Goal: Communication & Community: Answer question/provide support

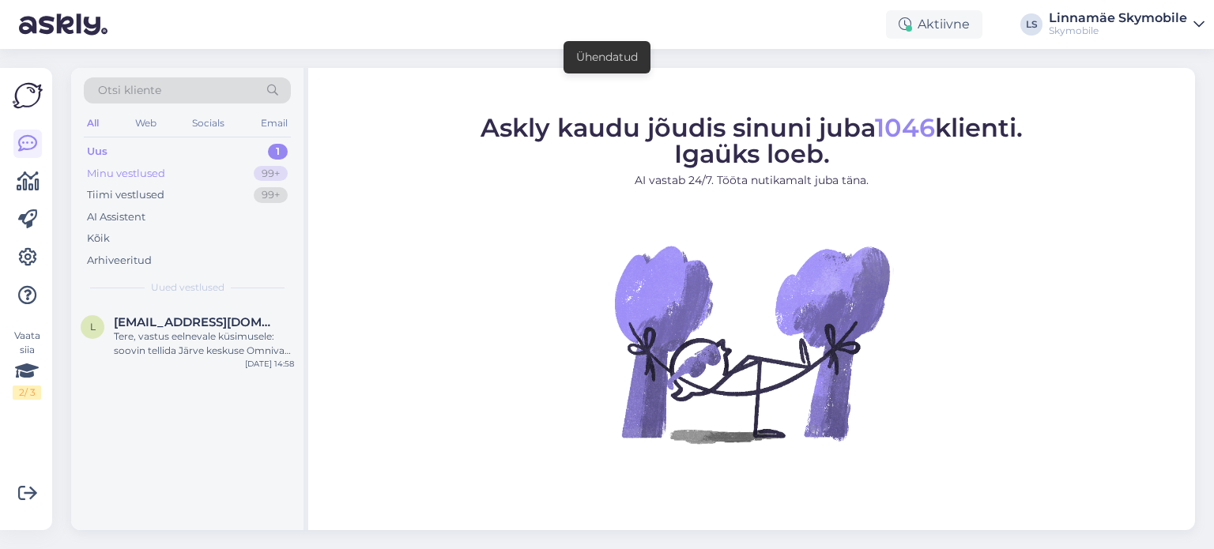
click at [145, 168] on div "Minu vestlused" at bounding box center [126, 174] width 78 height 16
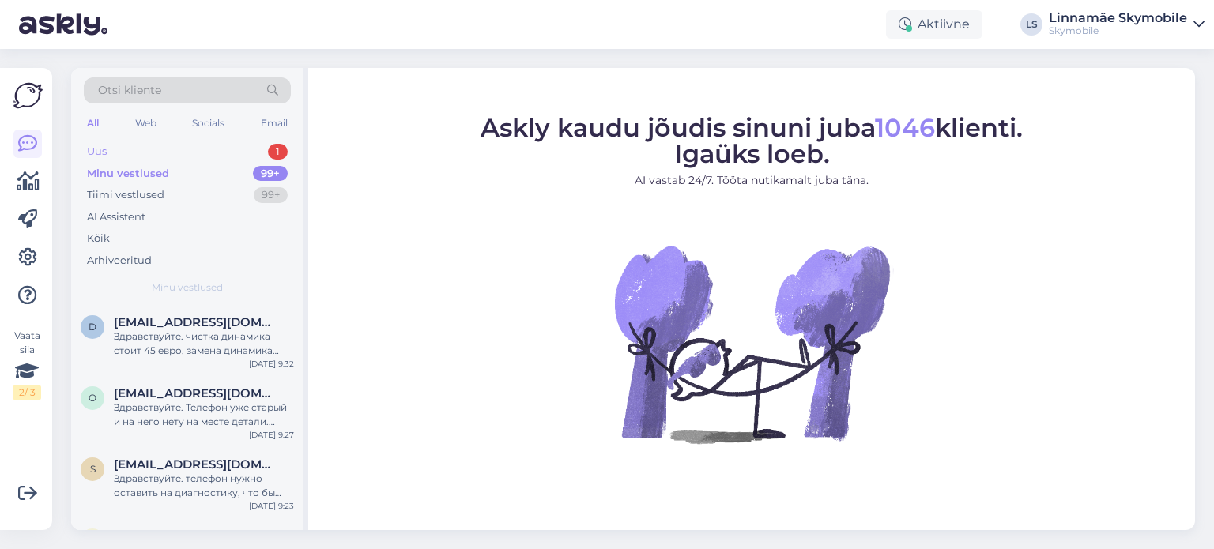
click at [100, 153] on div "Uus" at bounding box center [97, 152] width 20 height 16
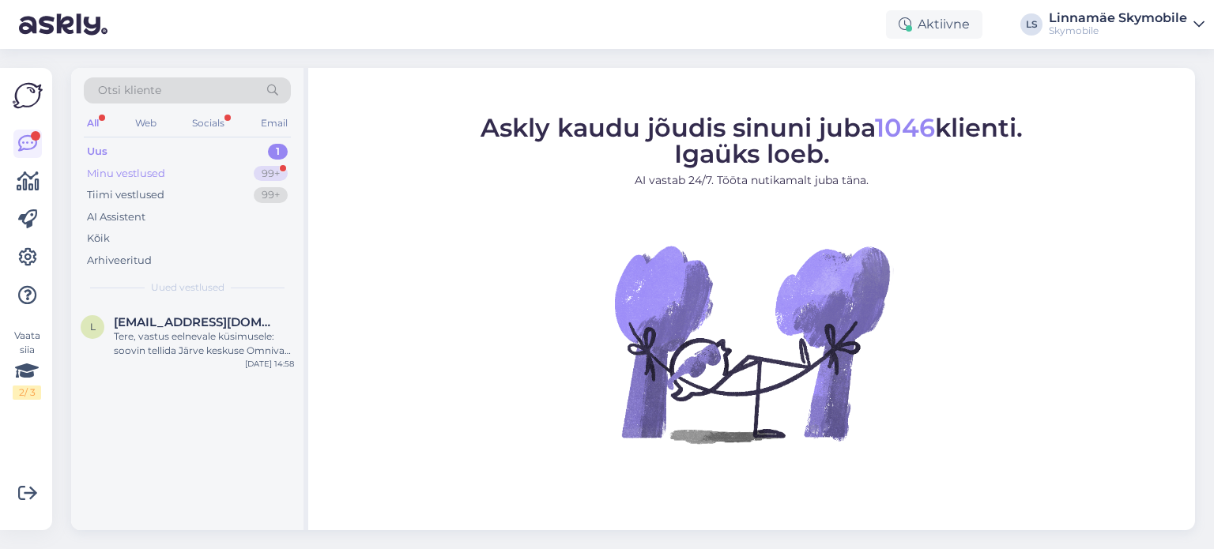
click at [131, 176] on div "Minu vestlused" at bounding box center [126, 174] width 78 height 16
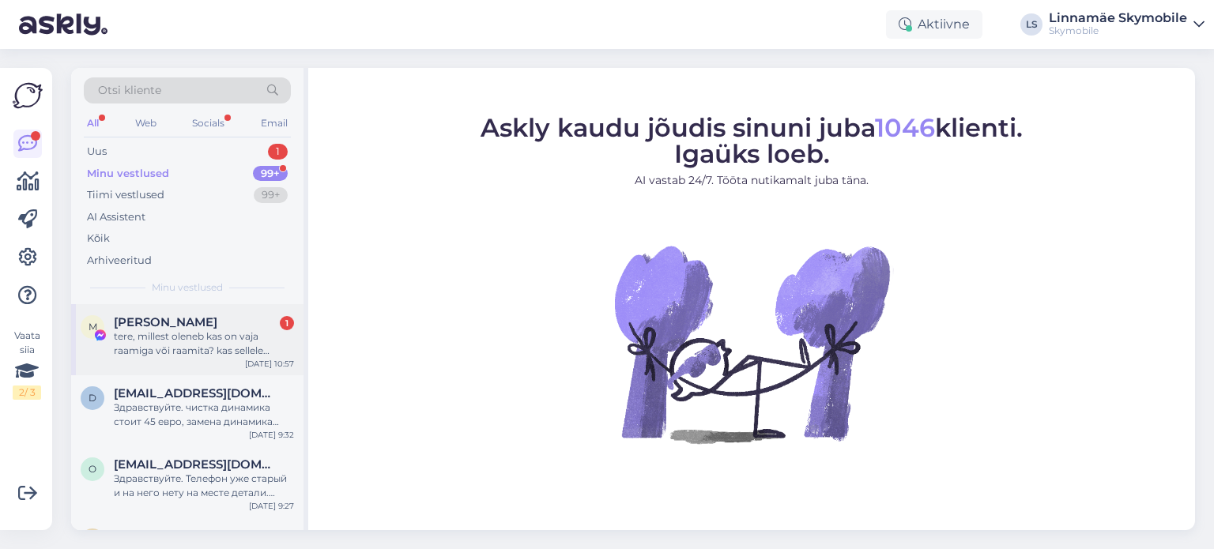
click at [193, 347] on div "tere, millest oleneb kas on vaja raamiga või raamita? kas sellele hinnale lisan…" at bounding box center [204, 344] width 180 height 28
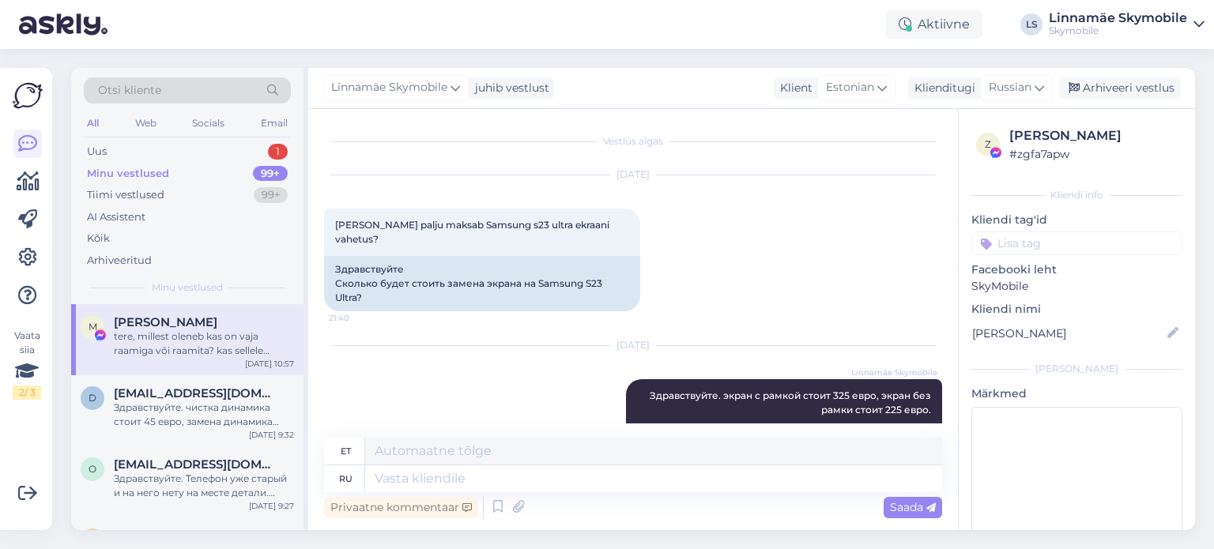
scroll to position [184, 0]
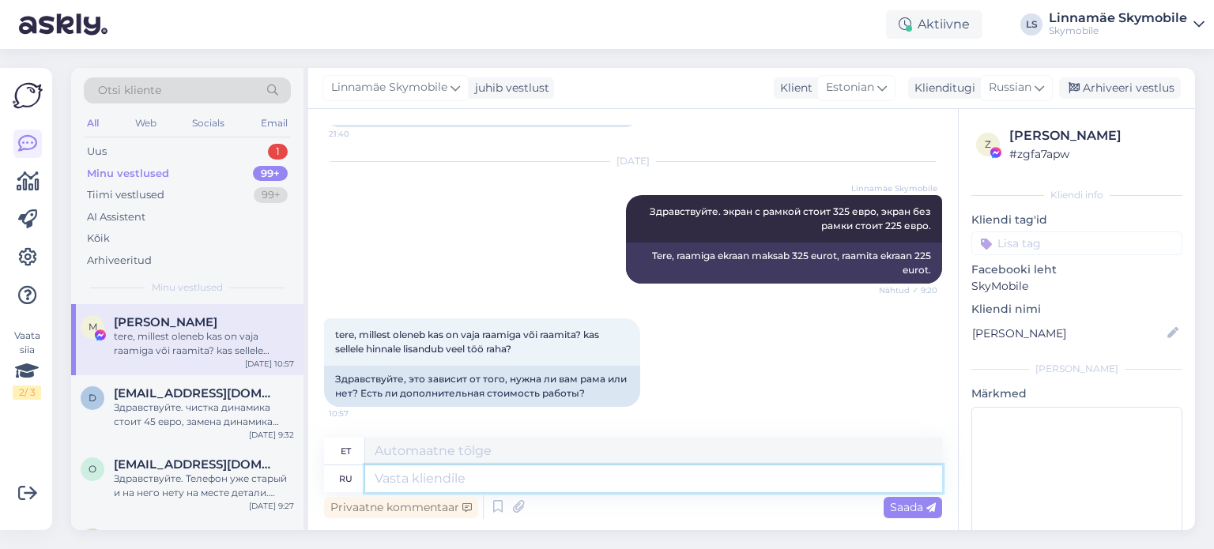
click at [460, 473] on textarea at bounding box center [653, 479] width 577 height 27
type textarea "с"
type textarea "Koos"
type textarea "с рамкой"
type textarea "raamiga"
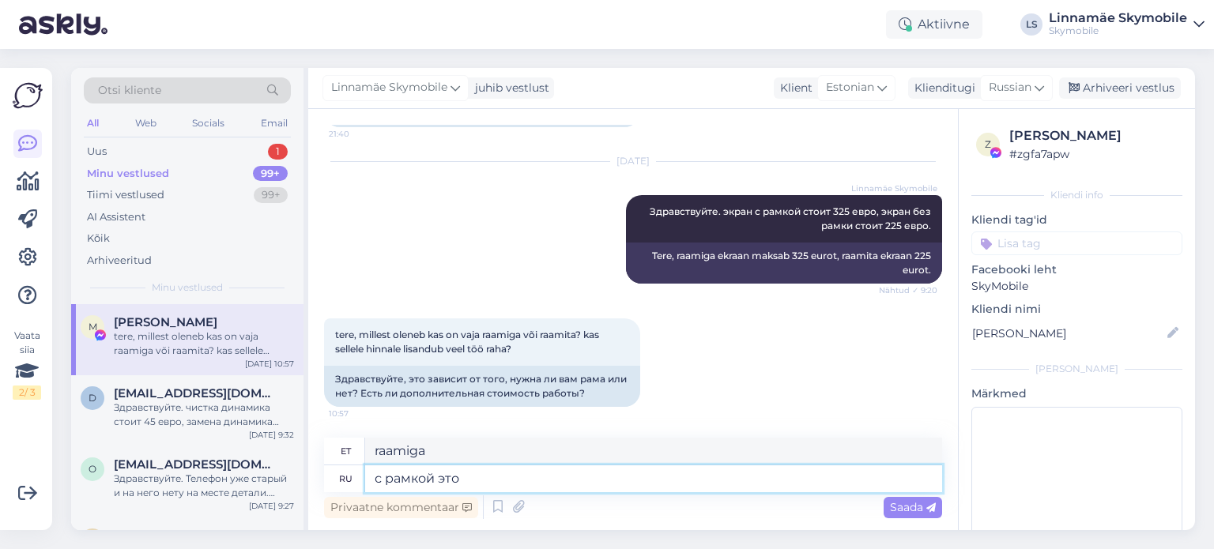
type textarea "с рамкой это"
type textarea "raamiga see on"
type textarea "с рамкой это 100%"
type textarea "raamiga on see 100%"
type textarea "с рамкой это 100% оригинал"
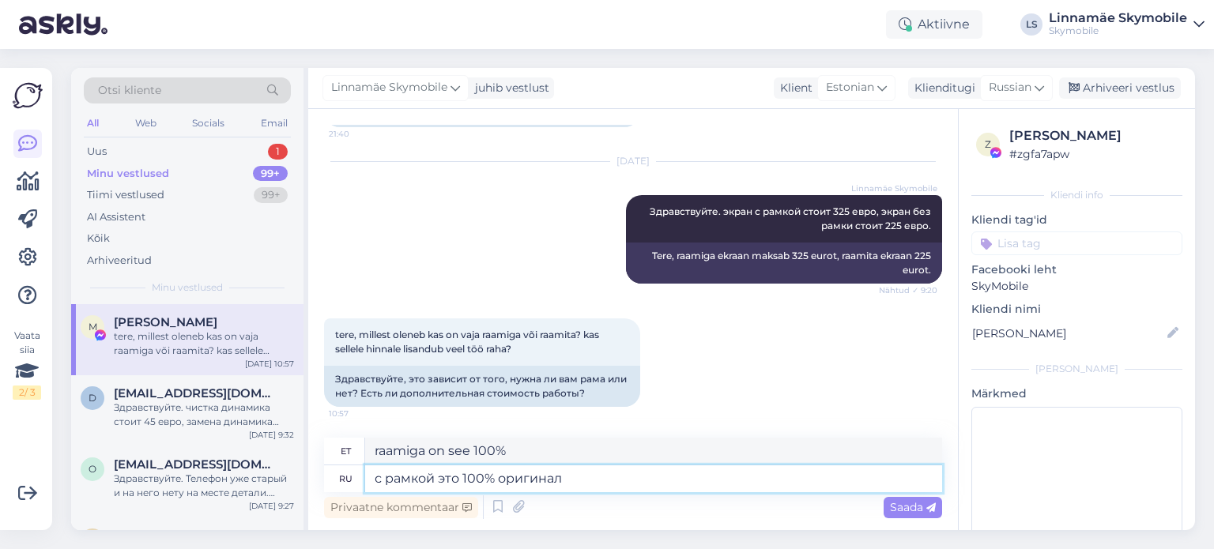
type textarea "koos [PERSON_NAME] on see 100% originaal"
type textarea "с рамкой это 100% оригинал сервиспак"
type textarea "koos [PERSON_NAME] on see 100% originaal hoolduspakett"
type textarea "с рамкой это 100% оригинал сервиспак."
type textarea "Raamiga on see 100% originaal hoolduspakett."
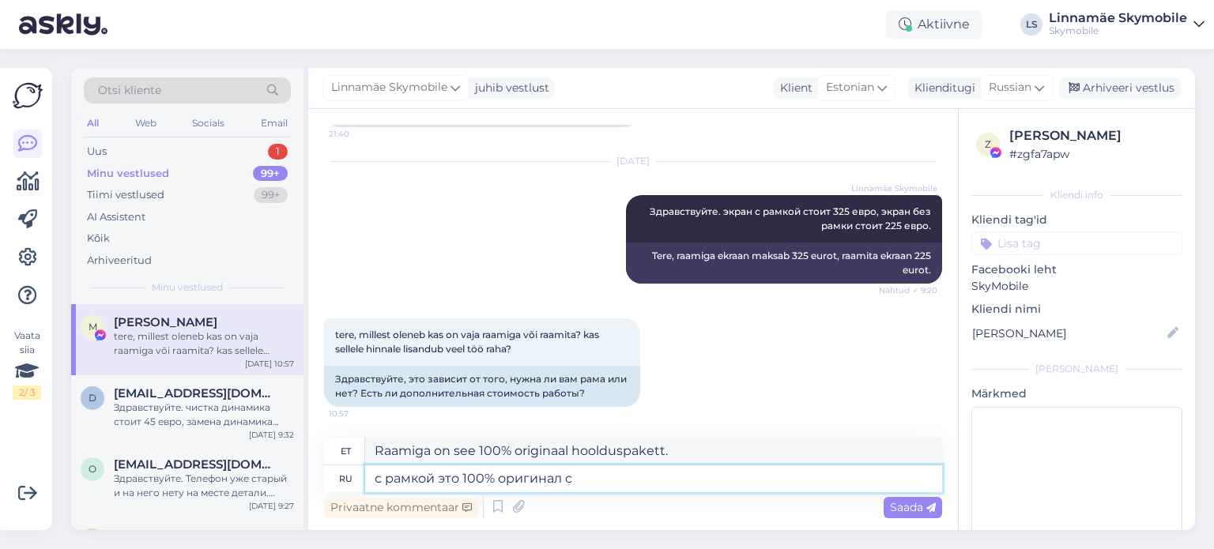
type textarea "с рамкой это 100% оригинал"
type textarea "koos [PERSON_NAME] on see 100% originaal"
type textarea "с рамкой [PERSON_NAME]"
type textarea "raamiga on see 100%"
type textarea "с рамк"
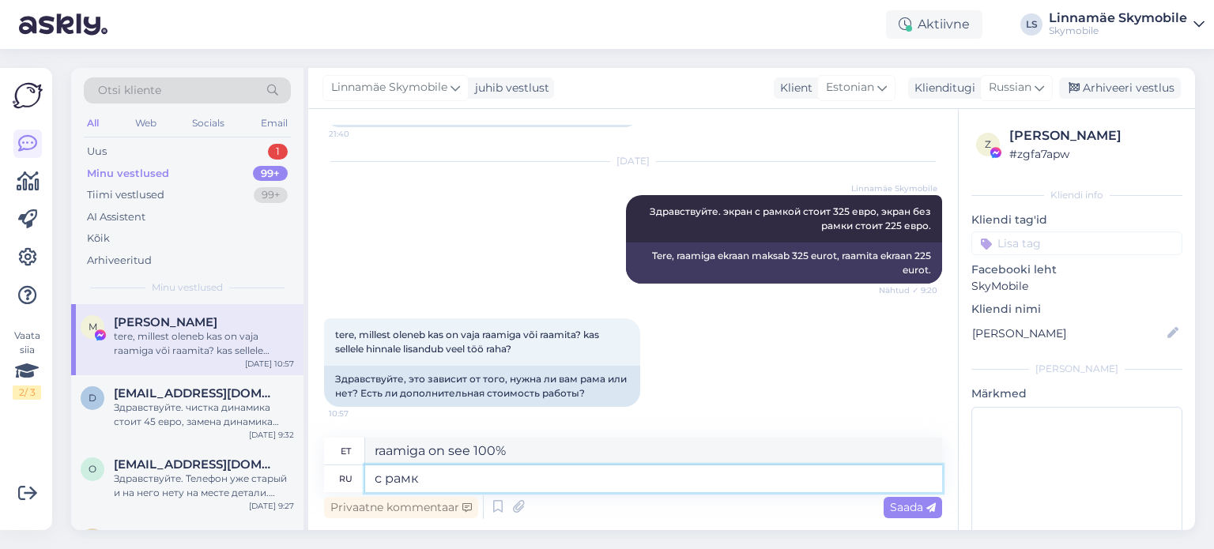
type textarea "raamiga see on"
type textarea "с рам"
type textarea "raamiga"
type textarea "с"
type textarea "Koos"
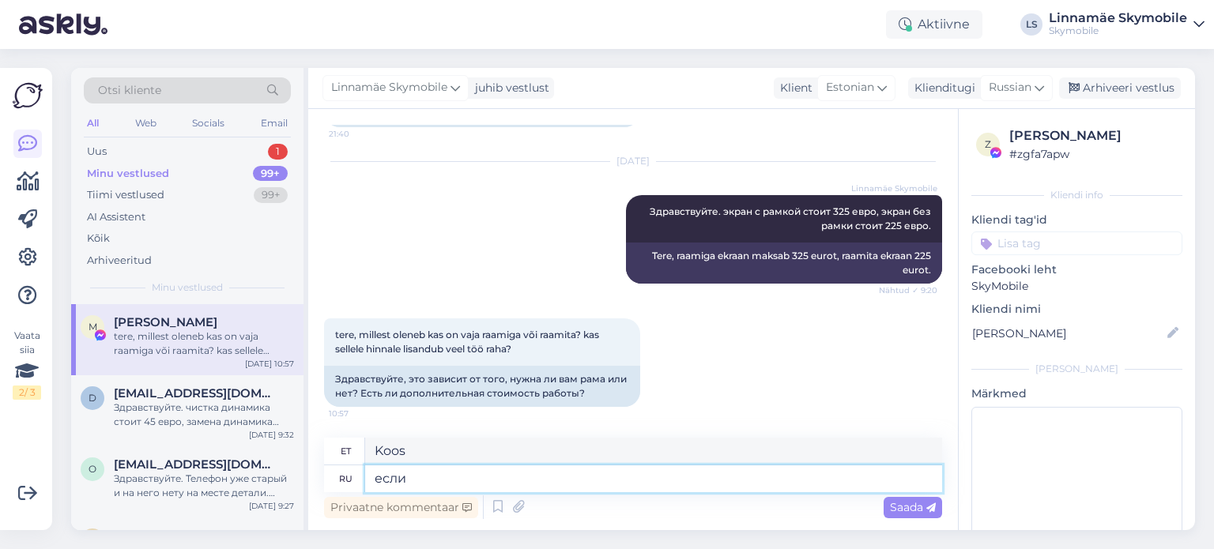
type textarea "если"
type textarea "[PERSON_NAME]"
type textarea "если рамка с"
type textarea "kui raam"
type textarea "если рамка с"
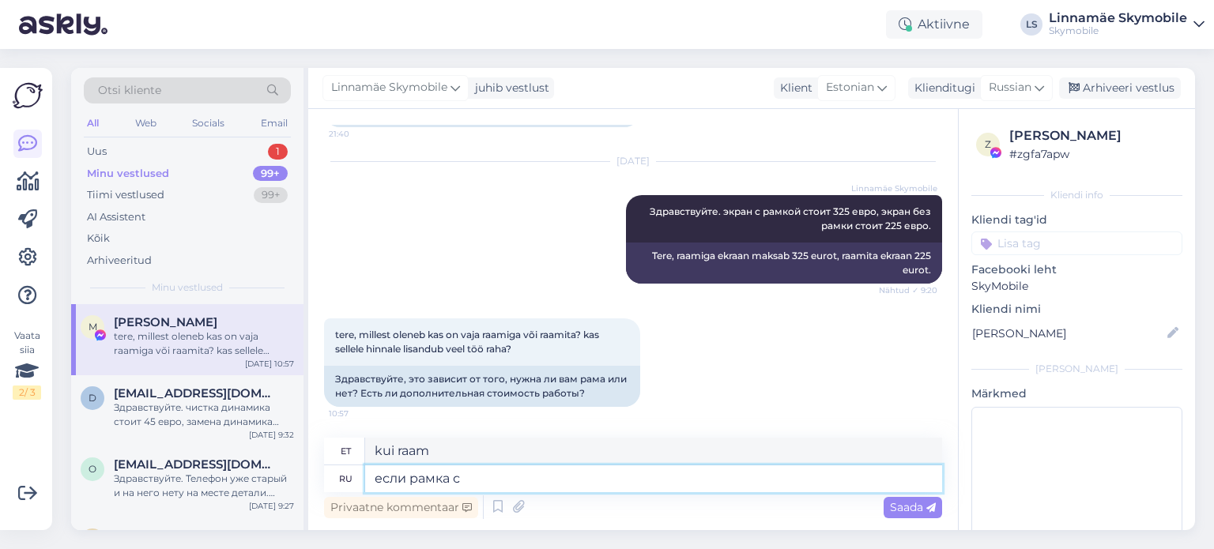
type textarea "kui raam on koos"
type textarea "если рамка"
type textarea "kui raam"
type textarea "если рамка повреждена т"
type textarea "kui raam on kahjustatud"
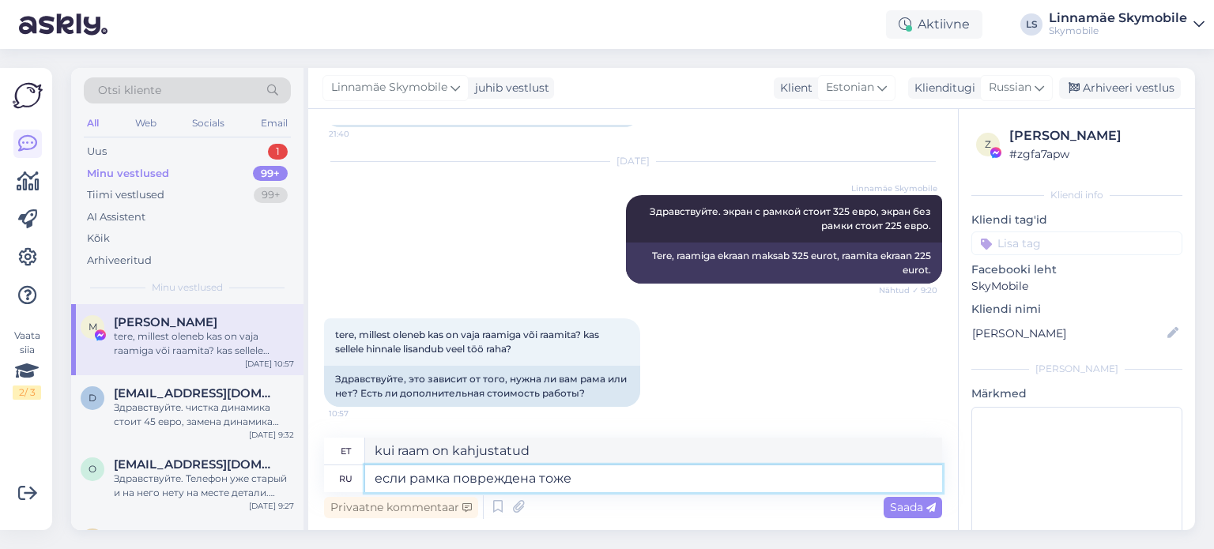
type textarea "если рамка повреждена тоже т"
type textarea "kui raam on ka kahjustatud"
type textarea "если рамка повреждена тоже то [PERSON_NAME]"
type textarea "kui raam on kahjustatud, siis ka"
type textarea "если рамка повреждена тоже то безрамный"
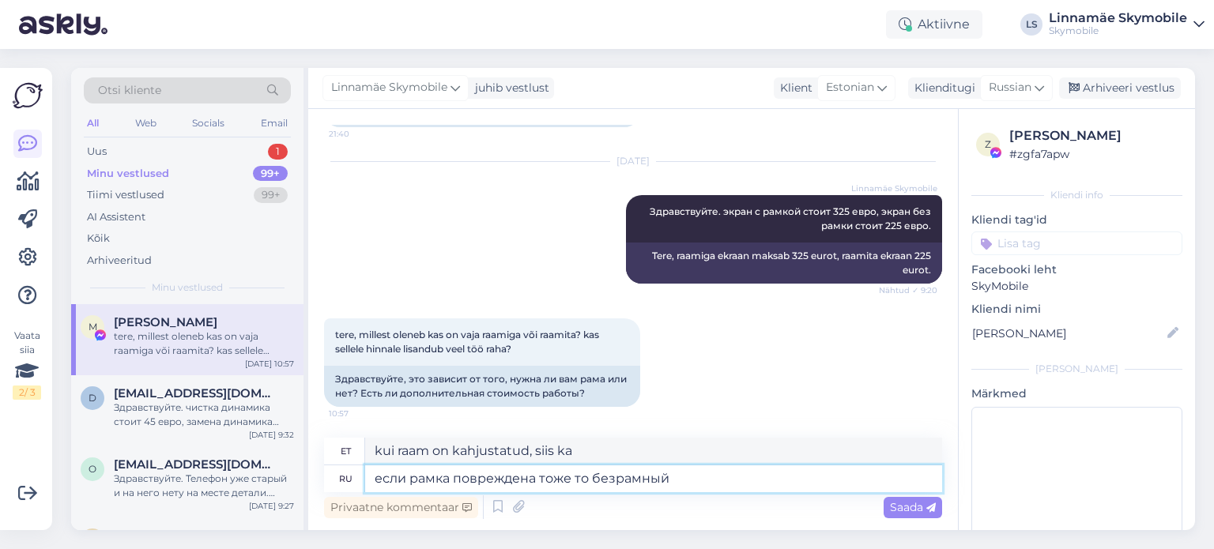
type textarea "Kui raam on kahjustatud, siis on see raamita"
type textarea "если рамка повреждена тоже то безрамный экран н"
type textarea "Kui raam on kahjustatud, on see samuti raamita ekraan"
type textarea "если рамка повреждена тоже то безрамный экран невозможно"
type textarea "Kui raam on kahjustatud, siis pole raamita ekraan samuti võimalik."
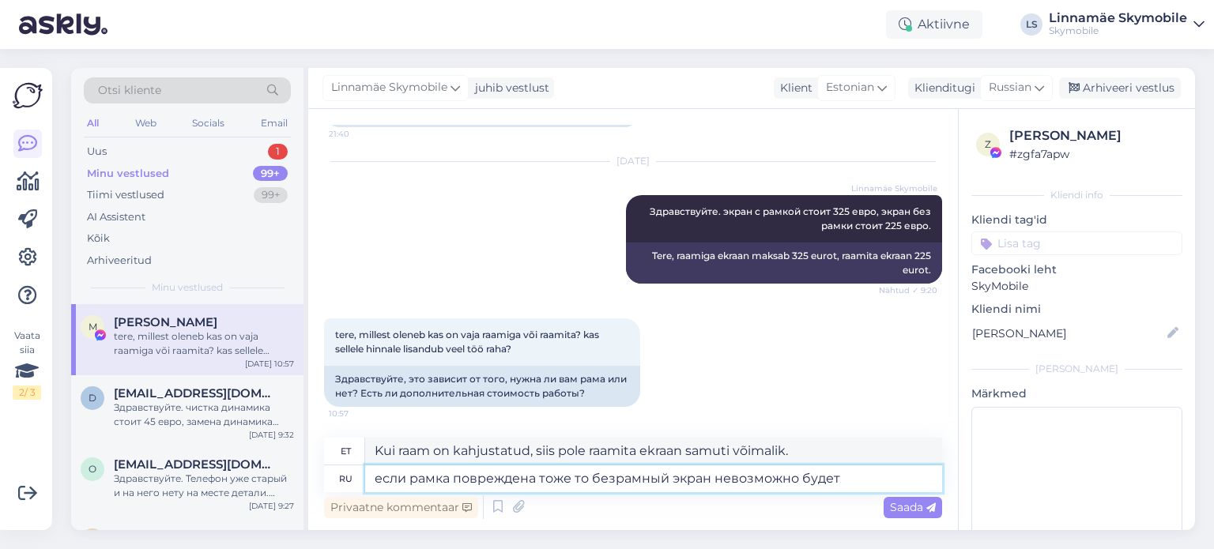
type textarea "если рамка повреждена тоже то безрамный экран невозможно будет у"
type textarea "Kui raam on kahjustatud, on raamita ekraani paigaldamine võimatu"
type textarea "если рамка повреждена тоже то безрамный экран невозможно будет установить"
type textarea "kui ka raam on kahjustatud, on raamita ekraani paigaldamine võimatu"
type textarea "если рамка повреждена тоже то безрамный экран невозможно будет установить."
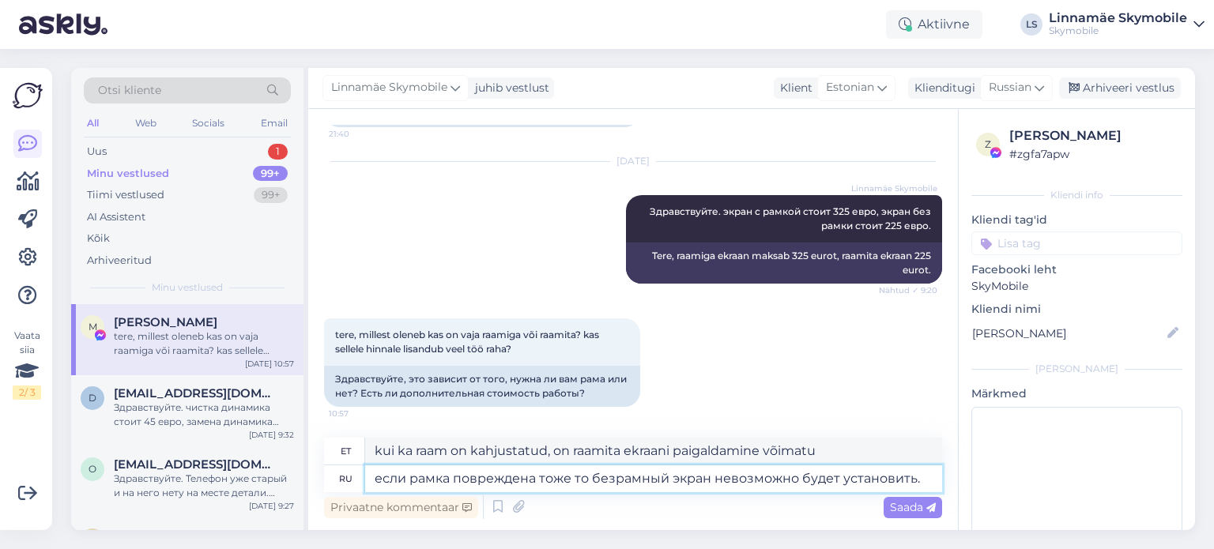
type textarea "Kui ka raam on kahjustatud, on raamita ekraani paigaldamine võimatu."
click at [568, 478] on textarea "если рамка повреждена тоже то безрамный экран невозможно будет установить." at bounding box center [653, 479] width 577 height 27
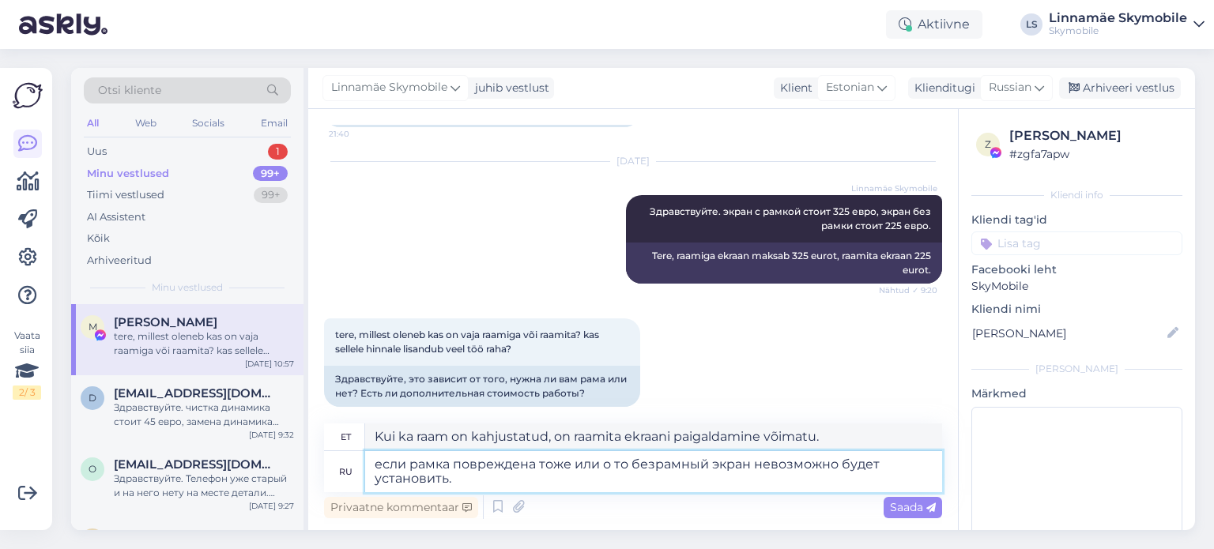
type textarea "если рамка повреждена тоже или он то безрамный экран невозможно будет установит…"
type textarea "Kui ka raam on kahjustatud, siis raamita ekraani paigaldada ei saa."
type textarea "если рамка повреждена тоже или она то безрамный экран невозможно будет установи…"
type textarea "Kui ka raam on kahjustatud, on raamita ekraani paigaldamine võimatu."
type textarea "если рамка повреждена тоже или она гн то безрамный экран невозможно будет устан…"
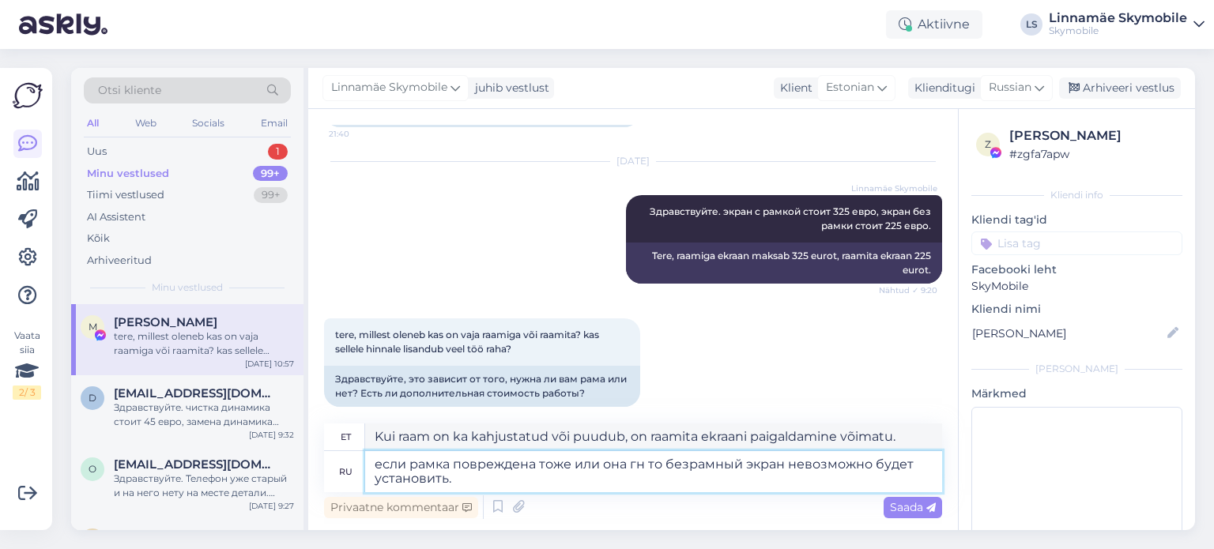
type textarea "Kui raam on ka kahjustatud või painutatud, on raamita ekraani paigaldamine võim…"
type textarea "если рамка повреждена тоже или она то безрамный экран невозможно будет установи…"
type textarea "Kui ka raam on kahjustatud, on raamita ekraani paigaldamine võimatu."
type textarea "если рамка повреждена тоже или она и то безрамный экран невозможно будет устано…"
type textarea "Kui ka raam või mõlemad on kahjustatud, on raamita ekraani paigaldamine võimatu."
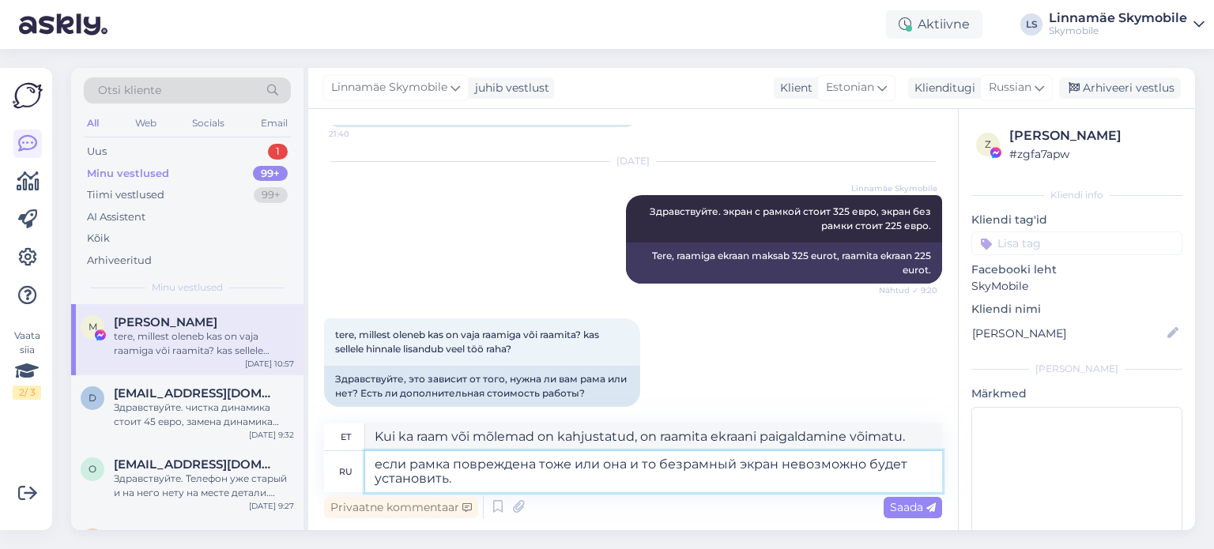
type textarea "если рамка повреждена тоже или она из то безрамный экран невозможно будет устан…"
type textarea "Kui raam on ka kahjustatud või on sellest valmistatud, siis on raamita ekraani …"
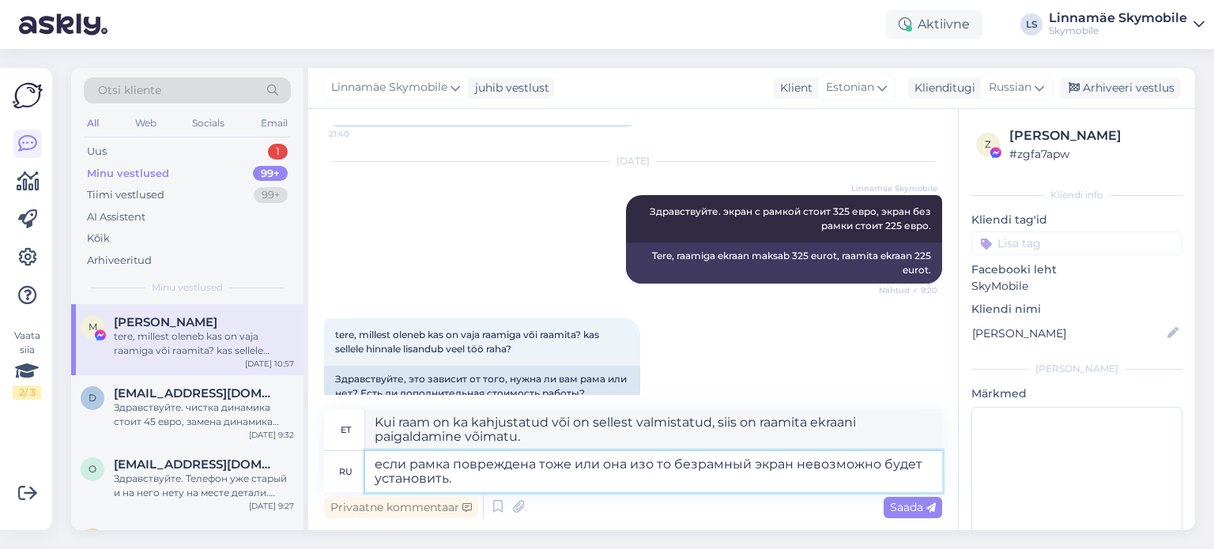
type textarea "если рамка повреждена тоже или она изог то безрамный экран невозможно будет уст…"
type textarea "Kui raam on ka kahjustatud või isoleeritud, on raamita ekraani paigaldamine või…"
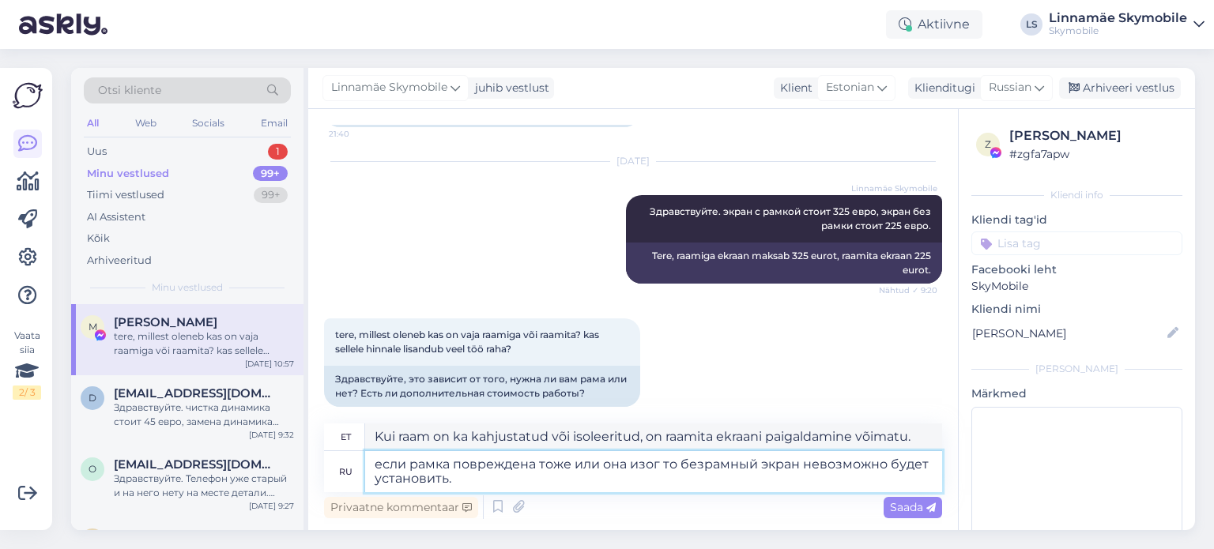
type textarea "если рамка повреждена тоже или она изогн то безрамный экран невозможно будет ус…"
type textarea "Kui raam on ka kahjustatud või painutatud, on raamita ekraani paigaldamine võim…"
type textarea "если рамка повреждена тоже или она изогнута, то безрамный экран невозможно буде…"
type textarea "Kui raam on ka kahjustatud või painutatud, siis raamita ekraani paigaldada ei s…"
click at [527, 485] on textarea "если рамка повреждена тоже или она изогнута, то безрамный экран невозможно буде…" at bounding box center [653, 471] width 577 height 41
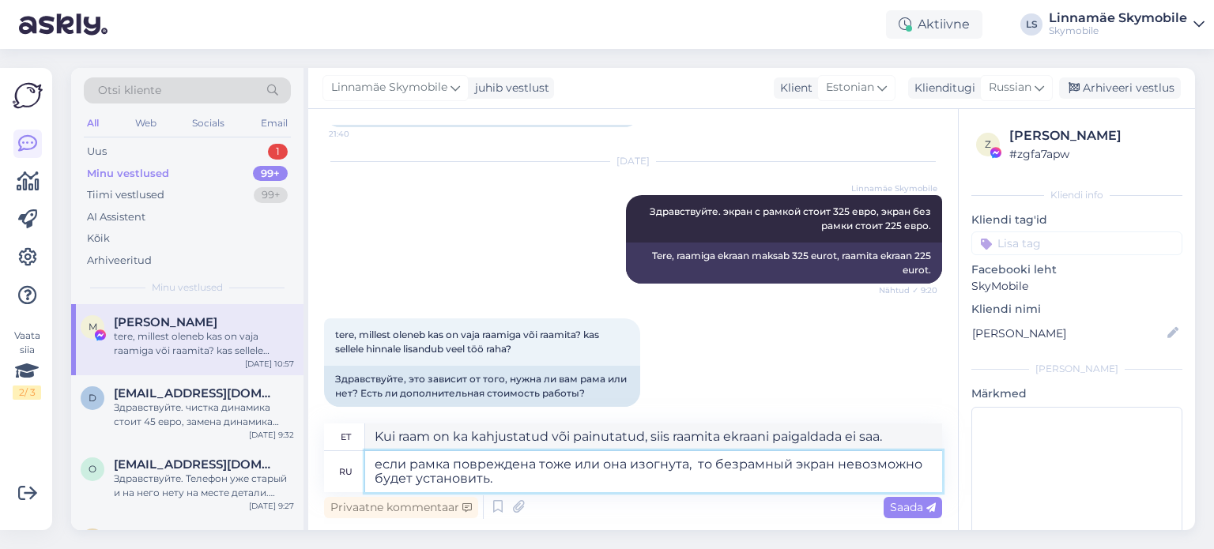
drag, startPoint x: 543, startPoint y: 465, endPoint x: 572, endPoint y: 470, distance: 29.8
click at [572, 470] on textarea "если рамка повреждена тоже или она изогнута, то безрамный экран невозможно буде…" at bounding box center [653, 471] width 577 height 41
type textarea "если рамка повреждена или она изогнута, то безрамный экран невозможно будет уст…"
type textarea "Kui raam on kahjustatud või painutatud, ei saa raamita ekraani paigaldada."
click at [550, 480] on textarea "если рамка повреждена или она изогнута, то безрамный экран невозможно будет уст…" at bounding box center [653, 471] width 577 height 41
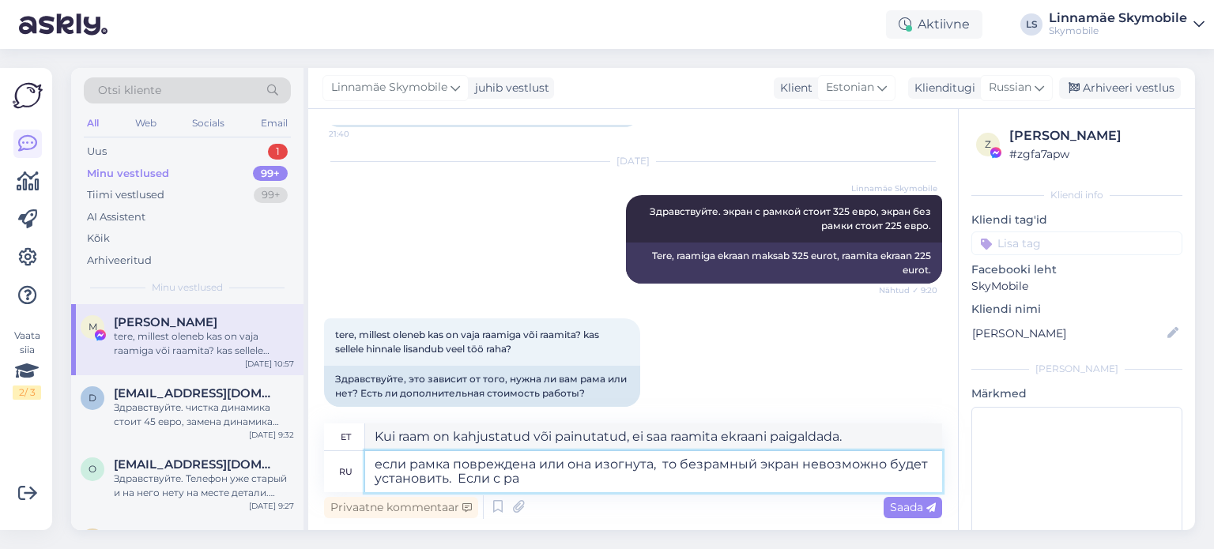
type textarea "если рамка повреждена или она изогнута, то безрамный экран невозможно будет уст…"
type textarea "Kui raam on kahjustatud või painutatud, ei saa raamita ekraani paigaldada. Kui …"
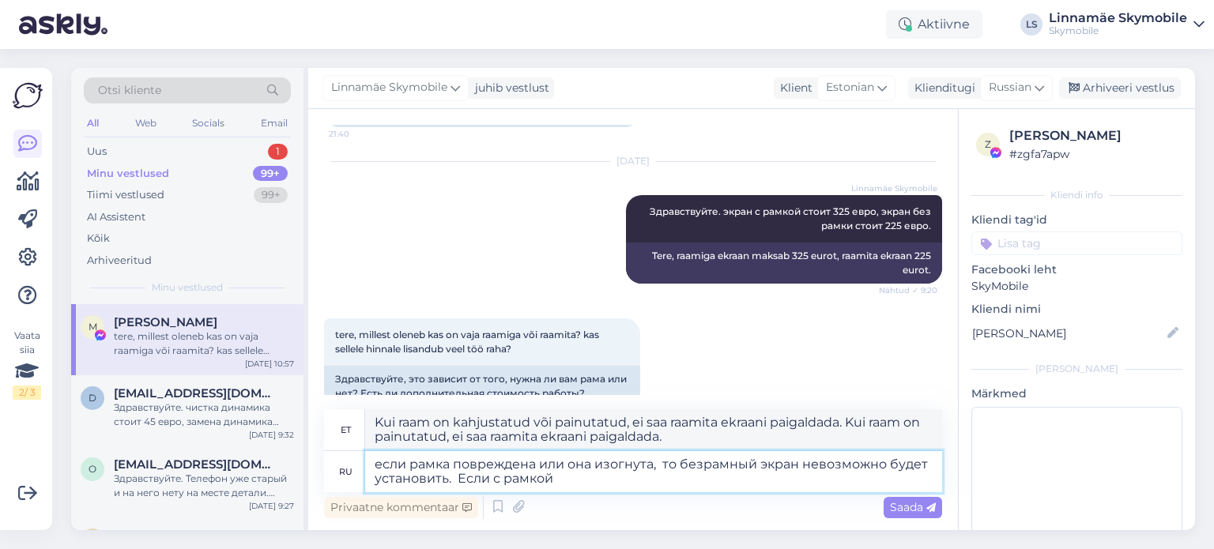
type textarea "если рамка повреждена или она изогнута, то безрамный экран невозможно будет уст…"
type textarea "Kui raam on kahjustatud või painutatud, ei saa raamita ekraani paigaldada. Kui …"
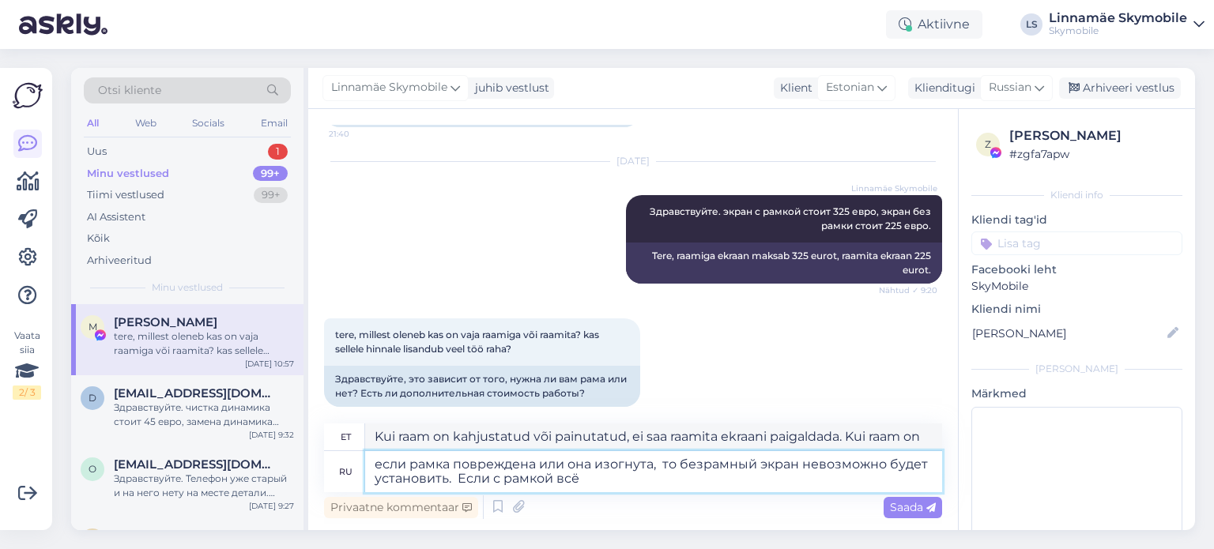
type textarea "если рамка повреждена или она изогнута, то безрамный экран невозможно будет уст…"
type textarea "Kui raam on kahjustatud või painutatud, ei ole raamita ekraani võimalik paigald…"
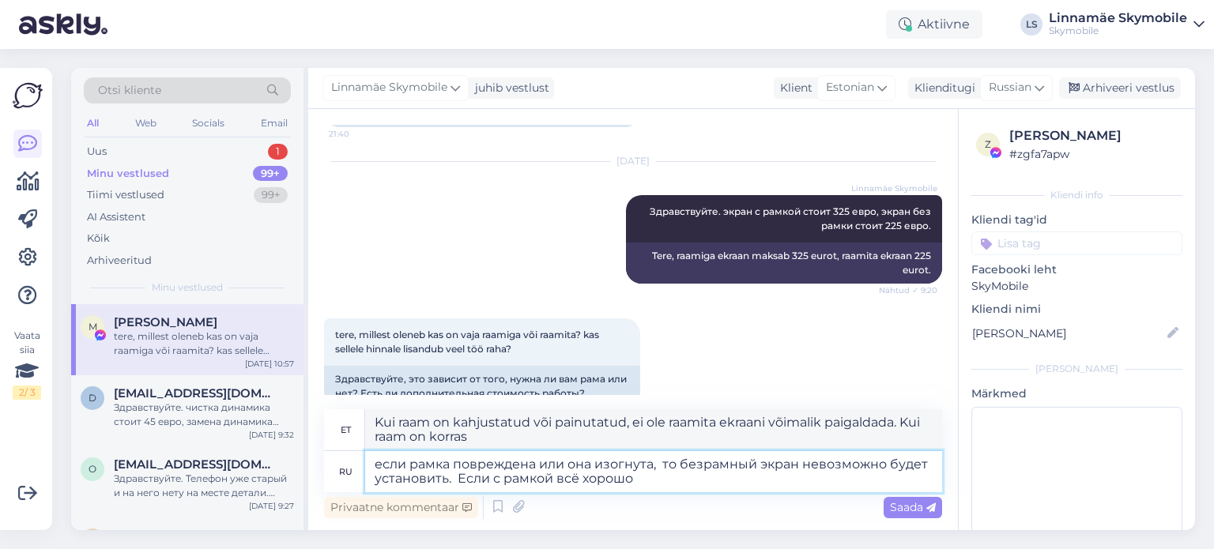
type textarea "если рамка повреждена или она изогнута, то безрамный экран невозможно будет уст…"
type textarea "Kui raam on kahjustatud või painutatud, ei saa raamita ekraani paigaldada. Kui …"
type textarea "если рамка повреждена или она изогнута, то безрамный экран невозможно будет уст…"
type textarea "Kui raam on kahjustatud või painutatud, ei ole raamita ekraani võimalik paigald…"
type textarea "если рамка повреждена или она изогнута, то безрамный экран невозможно будет уст…"
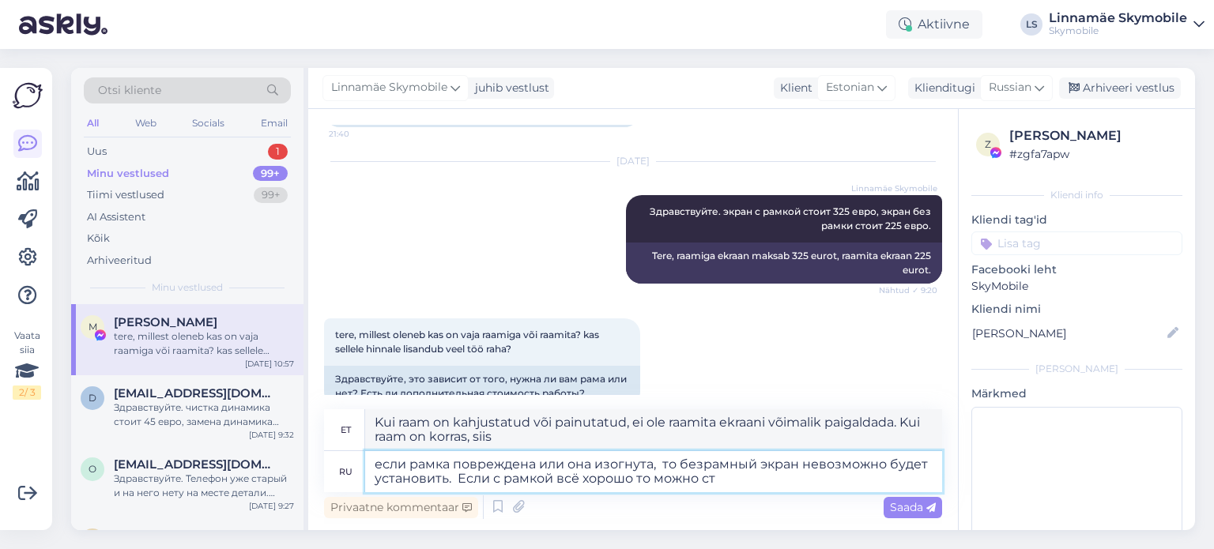
type textarea "Kui raam on kahjustatud või painutatud, ei ole raamita ekraani võimalik paigald…"
type textarea "если рамка повреждена или она изогнута, то безрамный экран невозможно будет уст…"
type textarea "Kui raam on kahjustatud või painutatud, siis ei ole raamita ekraani võimalik pa…"
type textarea "если рамка повреждена или она изогнута, то безрамный экран невозможно будет уст…"
type textarea "Kui raam on kahjustatud või painutatud, siis on raamita ekraani paigaldamine võ…"
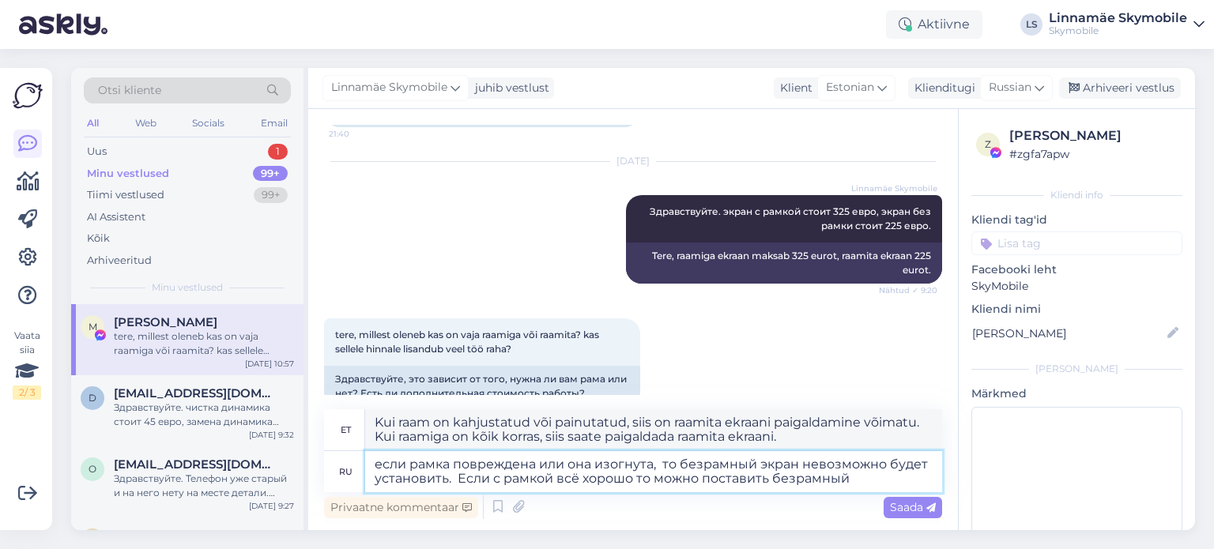
click at [636, 480] on textarea "если рамка повреждена или она изогнута, то безрамный экран невозможно будет уст…" at bounding box center [653, 471] width 577 height 41
type textarea "если рамка повреждена или она изогнута, то безрамный экран невозможно будет уст…"
click at [863, 477] on textarea "если рамка повреждена или она изогнута, то безрамный экран невозможно будет уст…" at bounding box center [653, 471] width 577 height 41
type textarea "Kui raam on kahjustatud või painutatud, ei ole raamita ekraani võimalik paigald…"
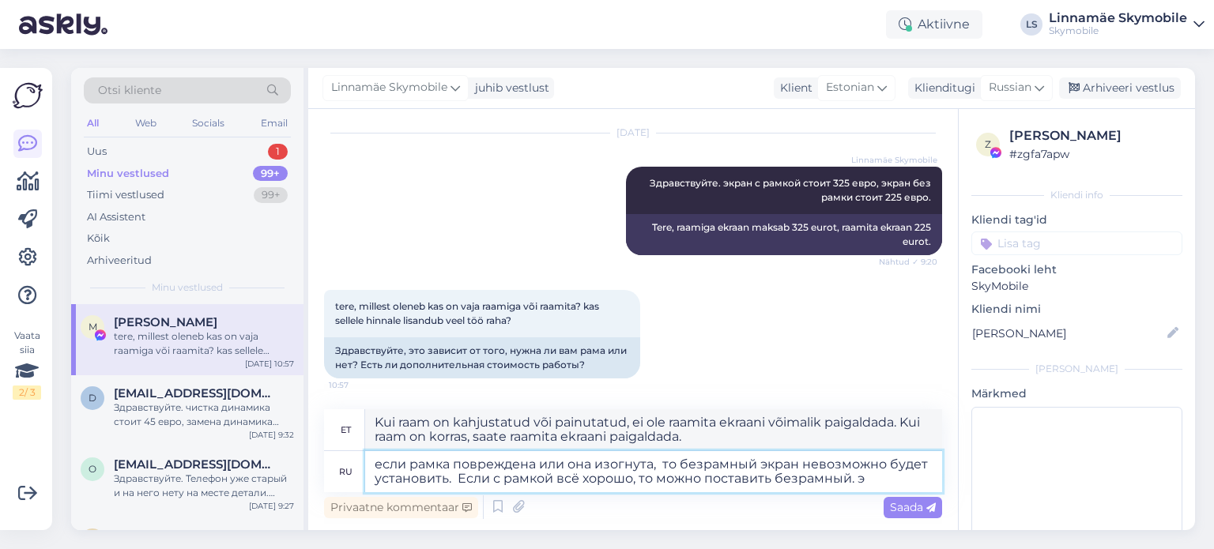
type textarea "если рамка повреждена или она изогнута, то безрамный экран невозможно будет уст…"
type textarea "Kui raam on kahjustatud või painutatud, ei ole raamita ekraani võimalik paigald…"
type textarea "если рамка повреждена или она изогнута, то безрамный экран невозможно будет уст…"
type textarea "Kui raam on kahjustatud või painutatud, siis on raamita ekraani paigaldamine võ…"
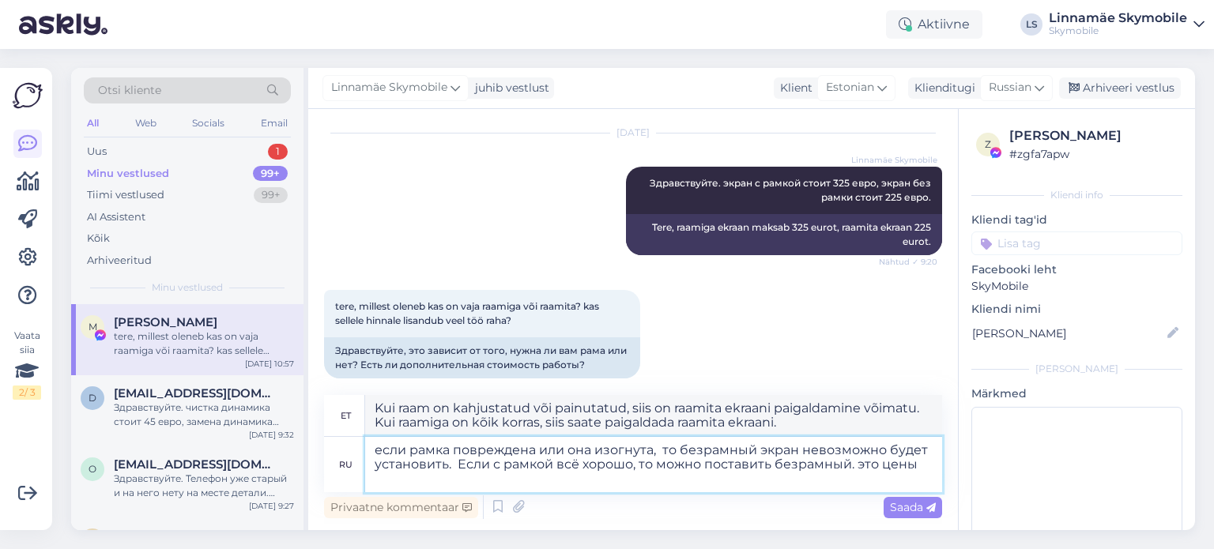
type textarea "если рамка повреждена или она изогнута, то безрамный экран невозможно будет уст…"
type textarea "Kui raam on kahjustatud või painutatud, siis ei ole raamita ekraani võimalik pa…"
type textarea "если рамка повреждена или она изогнута, то безрамный экран невозможно будет уст…"
type textarea "Kui raam on kahjustatud või painutatud, siis ei ole raamita ekraani võimalik pa…"
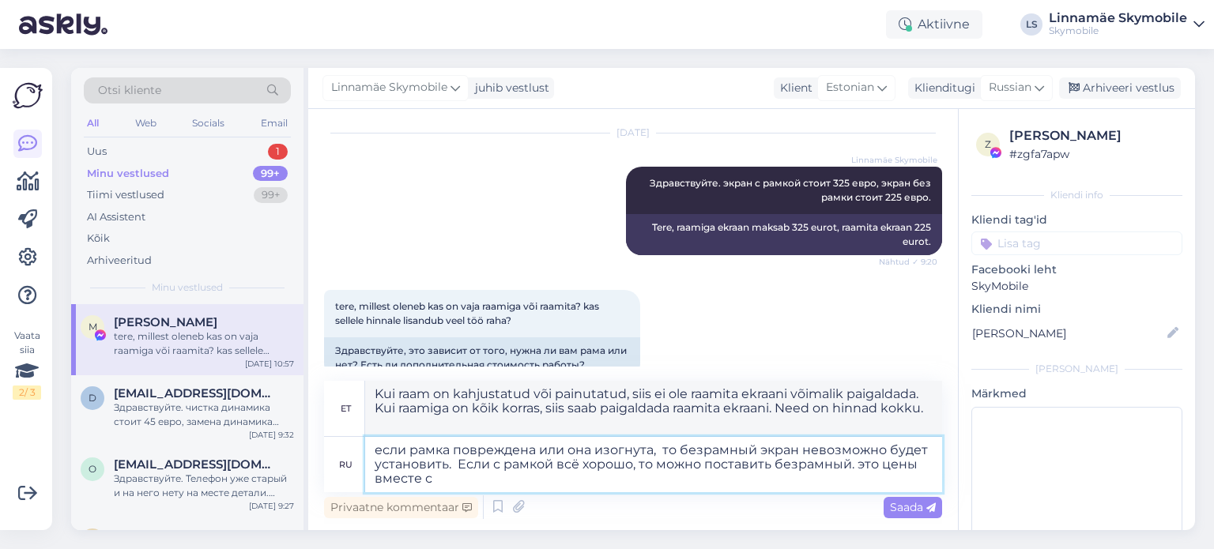
type textarea "если рамка повреждена или она изогнута, то безрамный экран невозможно будет уст…"
type textarea "Kui raam on kahjustatud või painutatud, siis ei ole raamita ekraani võimalik pa…"
type textarea "если рамка повреждена или она изогнута, то безрамный экран невозможно будет уст…"
type textarea "Kui raam on kahjustatud või painutatud, siis ei ole raamita ekraani võimalik pa…"
type textarea "если рамка повреждена или она изогнута, то безрамный экран невозможно будет уст…"
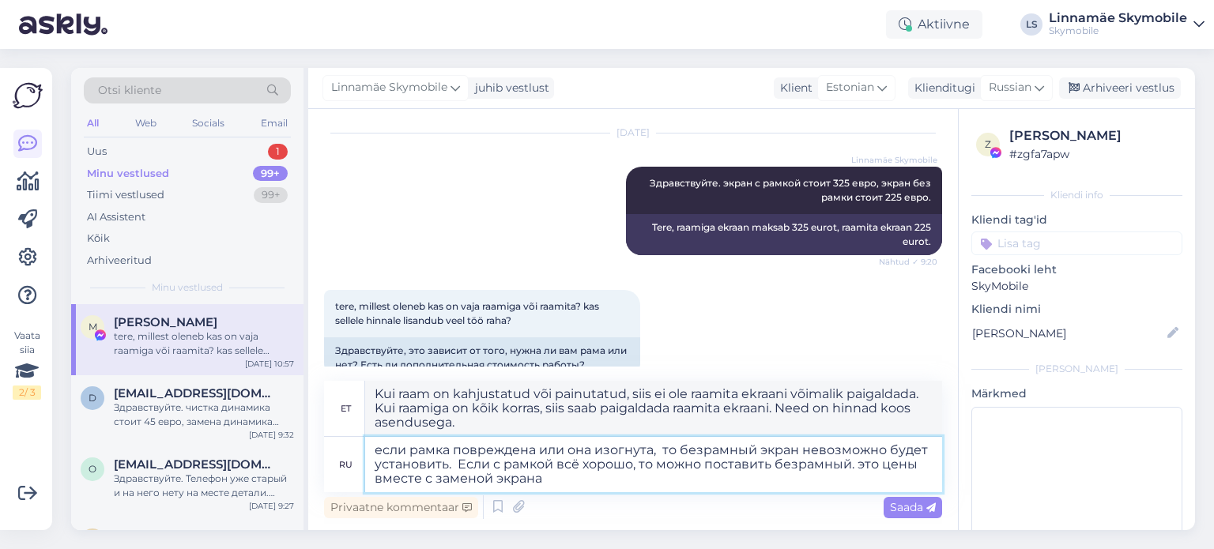
type textarea "Kui raam on kahjustatud või painutatud, siis ei ole raamita ekraani võimalik pa…"
type textarea "если рамка повреждена или она изогнута, то безрамный экран невозможно будет уст…"
click at [890, 509] on span "Saada" at bounding box center [913, 507] width 46 height 14
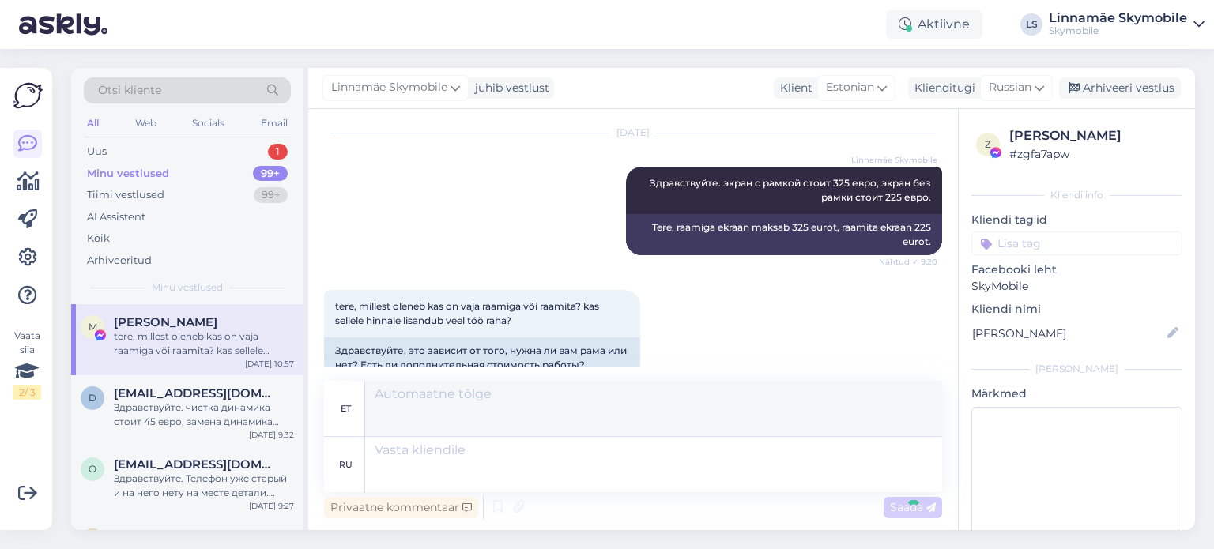
scroll to position [364, 0]
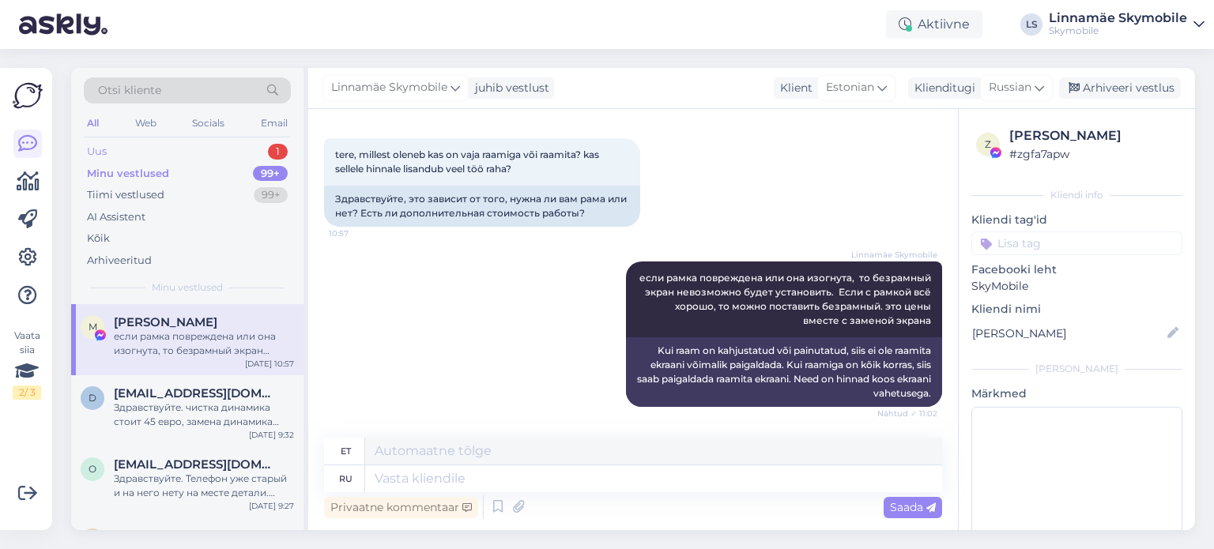
click at [126, 149] on div "Uus 1" at bounding box center [187, 152] width 207 height 22
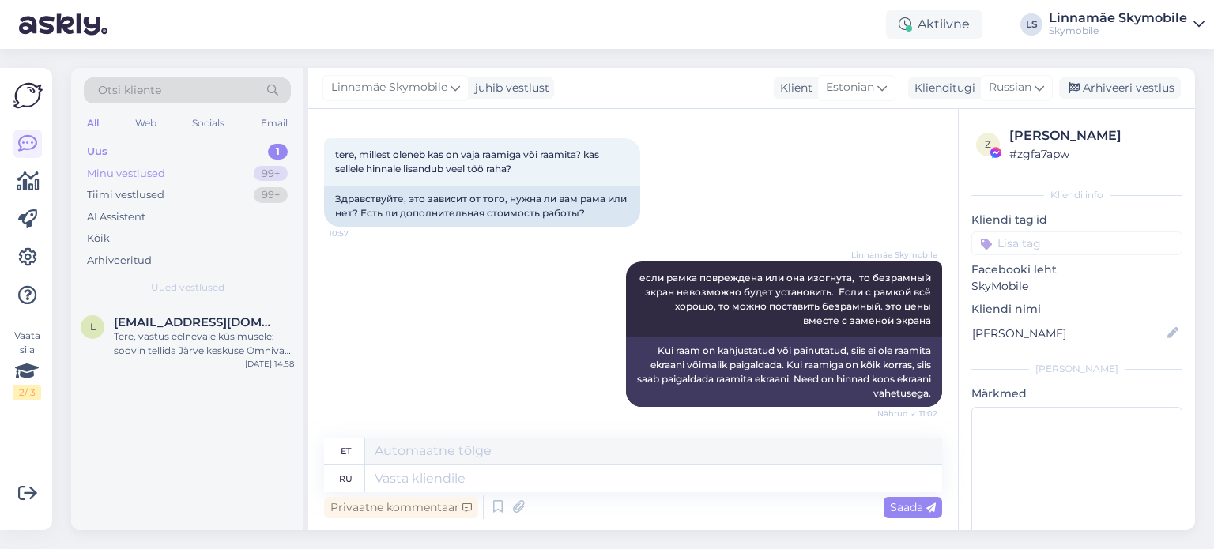
click at [135, 176] on div "Minu vestlused" at bounding box center [126, 174] width 78 height 16
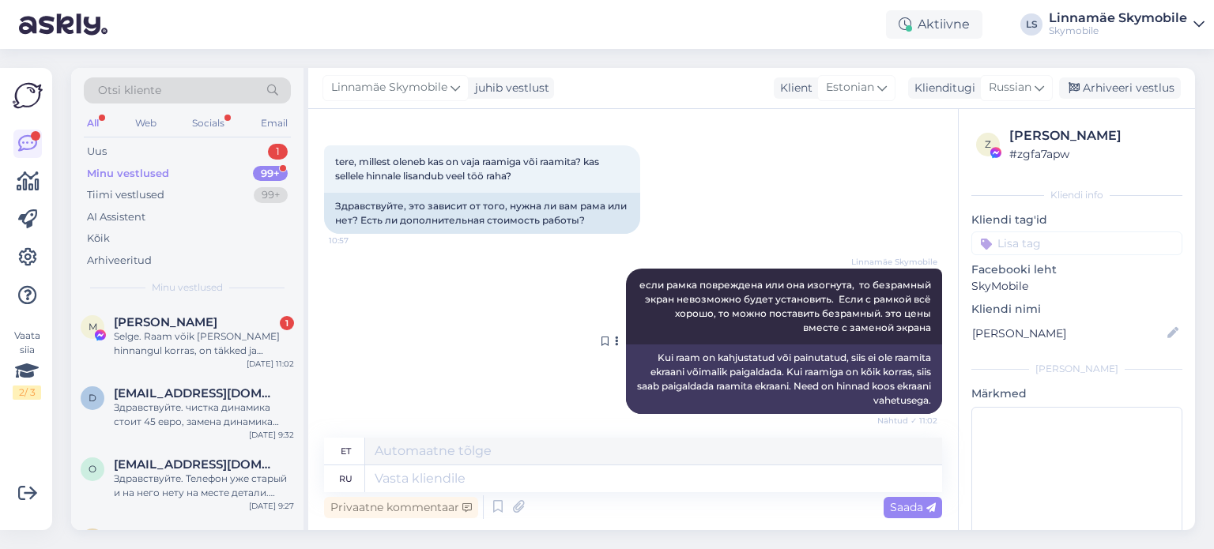
scroll to position [531, 0]
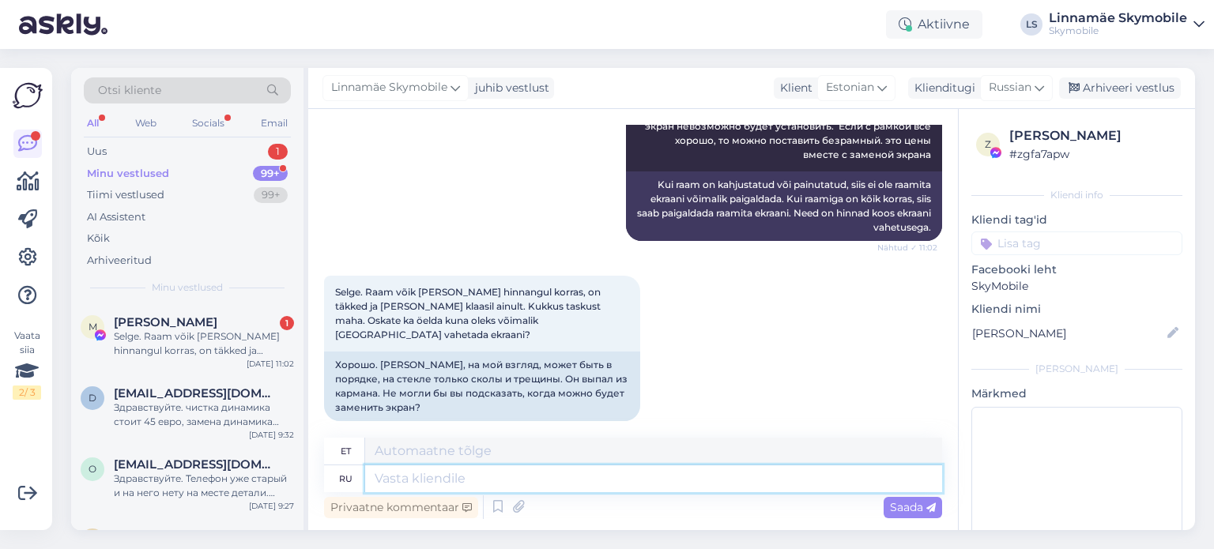
click at [666, 481] on textarea at bounding box center [653, 479] width 577 height 27
type textarea "обычный"
type textarea "tavaline"
type textarea "обычный ремонт"
type textarea "tavaline remont"
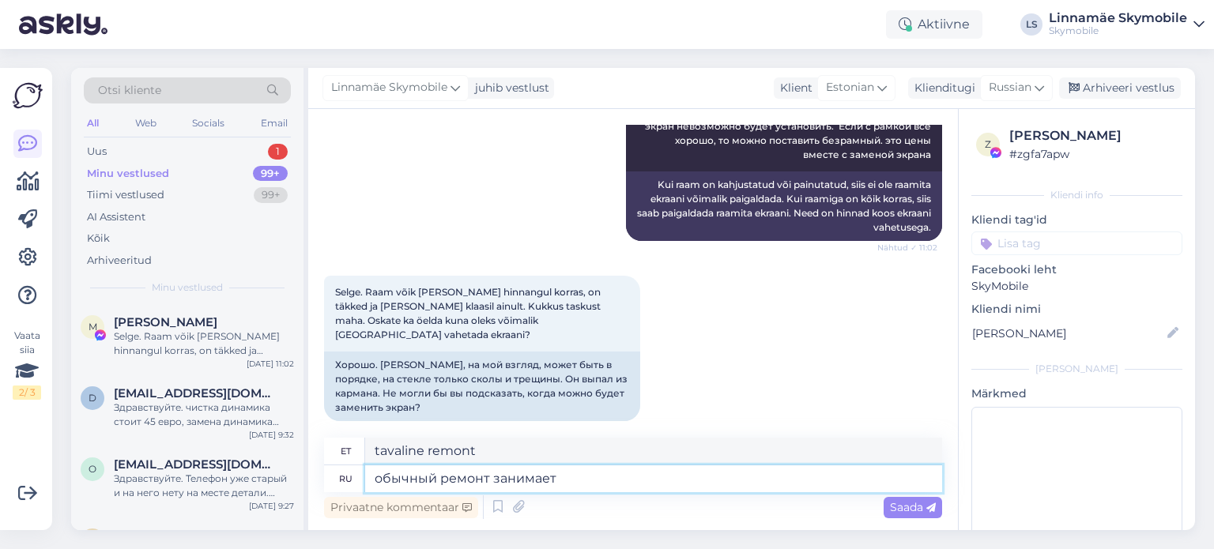
type textarea "обычный ремонт занимает"
type textarea "tavaline remont võtab aega"
type textarea "обычный ремонт занимает до 7"
type textarea "tavaline remont võtab aega kuni"
type textarea "обычный ремонт занимает до 7"
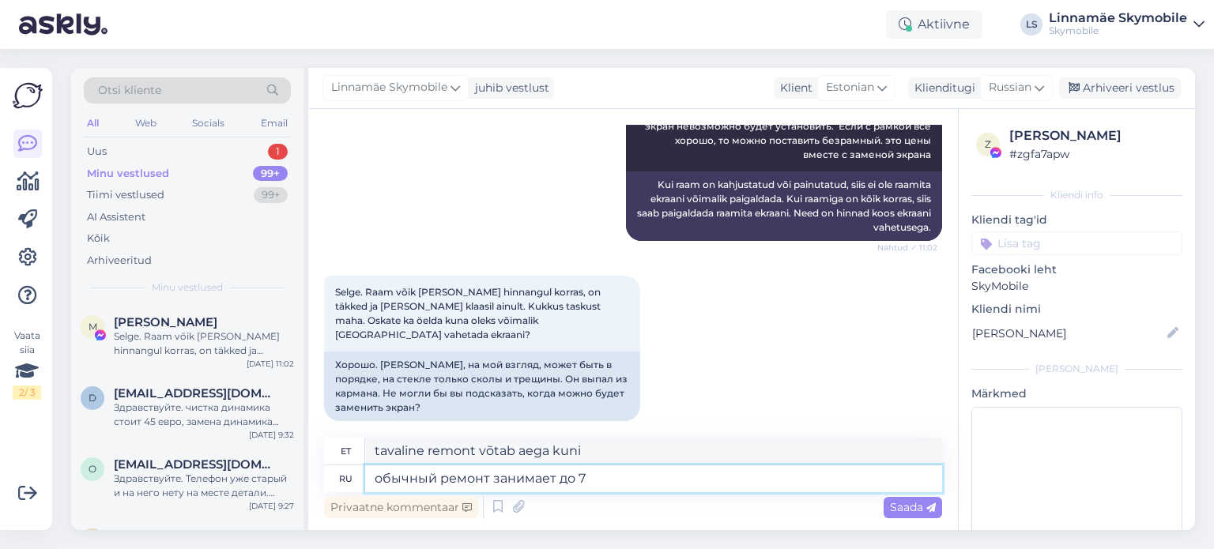
type textarea "Tavaline remont võtab aega kuni 7"
type textarea "обычный ремонт занимает до 7 рабочих"
type textarea "Tavapärased remonditööd võtavad kuni 7 töötajat"
type textarea "обычный ремонт занимает до 7 рабочих дней"
type textarea "Tavaline remont võtab aega kuni 7 tööpäeva"
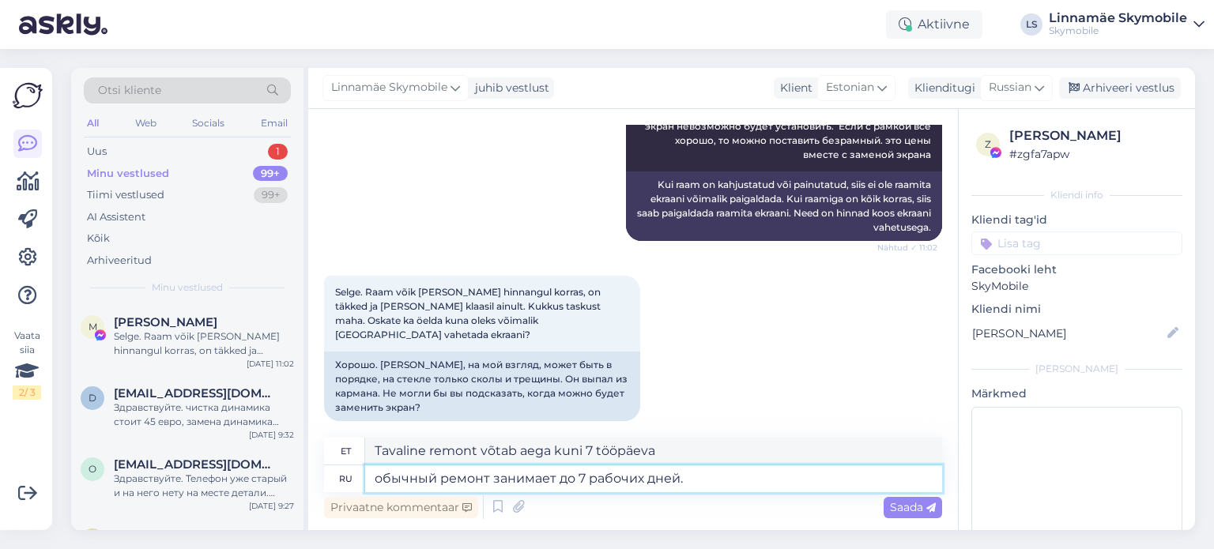
type textarea "обычный ремонт занимает до 7 рабочих дней."
type textarea "Tavaline remont võtab aega kuni 7 tööpäeva."
type textarea "обычный ремонт занимает до 7 рабочих дней. Если"
type textarea "Tavaline remont võtab aega kuni 7 tööpäeva. [PERSON_NAME]"
type textarea "обычный ремонт занимает до 7 рабочих дней. Если нужно"
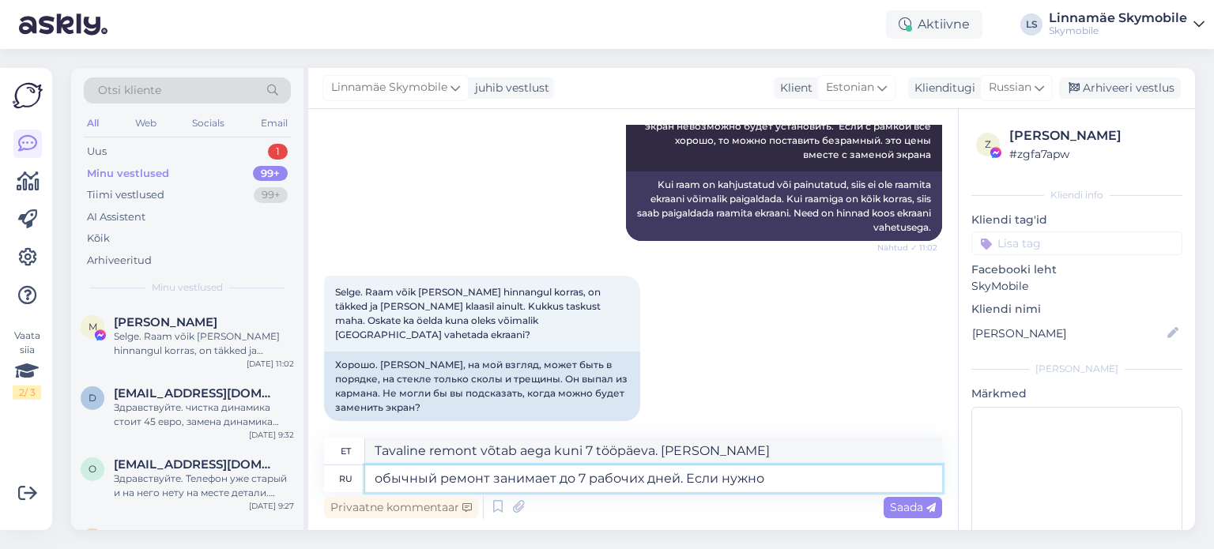
type textarea "Tavaline remont võtab aega kuni 7 tööpäeva. Vajadusel"
type textarea "обычный ремонт занимает до 7 рабочих дней. Если нужно быстро"
type textarea "Tavaline remont võtab aega kuni 7 tööpäeva. Kui vajate seda kiiresti"
type textarea "обычный ремонт занимает до 7 рабочих дней. Если нужно быстро в течении"
type textarea "Tavaline remont võtab aega kuni 7 tööpäeva. Kui vajate seda kiiresti 7 tööpäeva…"
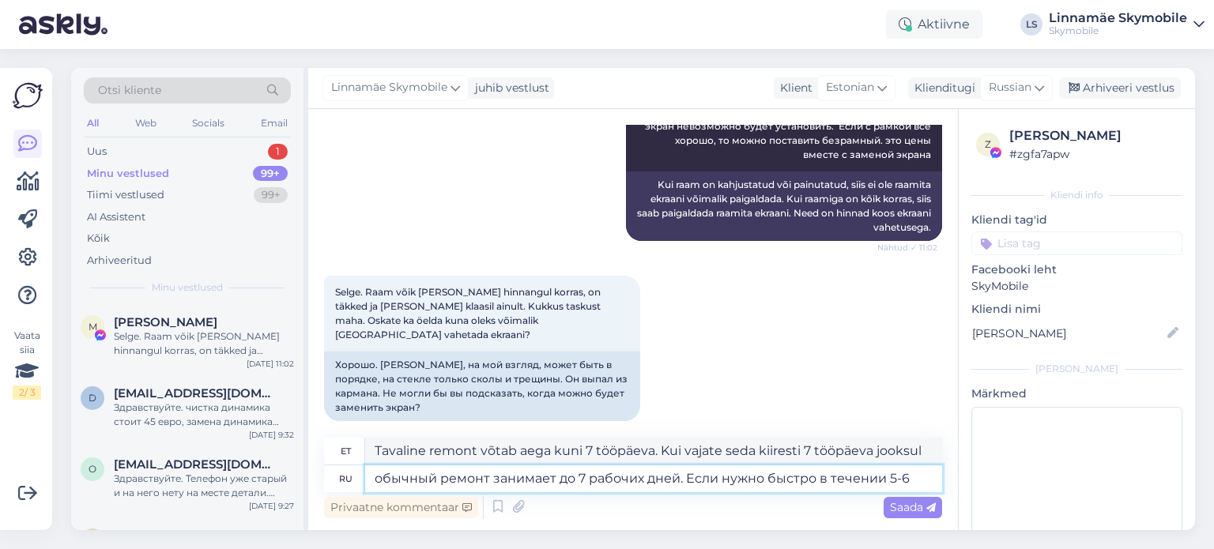
type textarea "обычный ремонт занимает до 7 рабочих дней. Если нужно быстро в течении 5-6"
type textarea "Tavaline remont võtab aega kuni 7 tööpäeva. Vajadusel kiirelt 5–6 tööpäeva jook…"
type textarea "обычный ремонт занимает до 7 рабочих дней. Если нужно быстро в течении 5-6 часо"
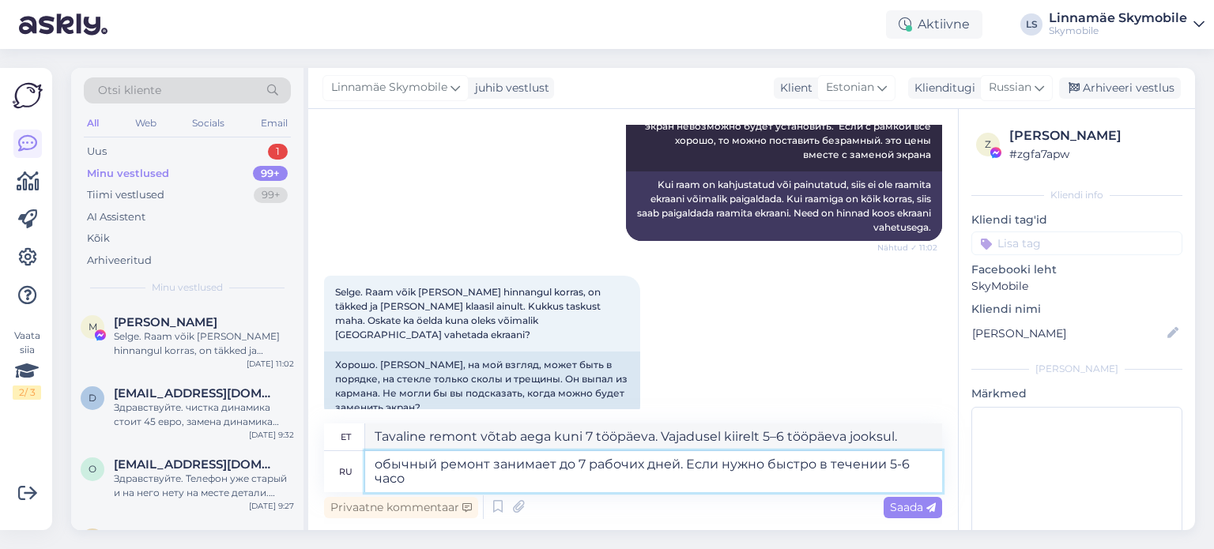
type textarea "Tavaline remont võtab aega kuni 7 tööpäeva. Vajadusel kiirelt 5-6 tunni jooksul."
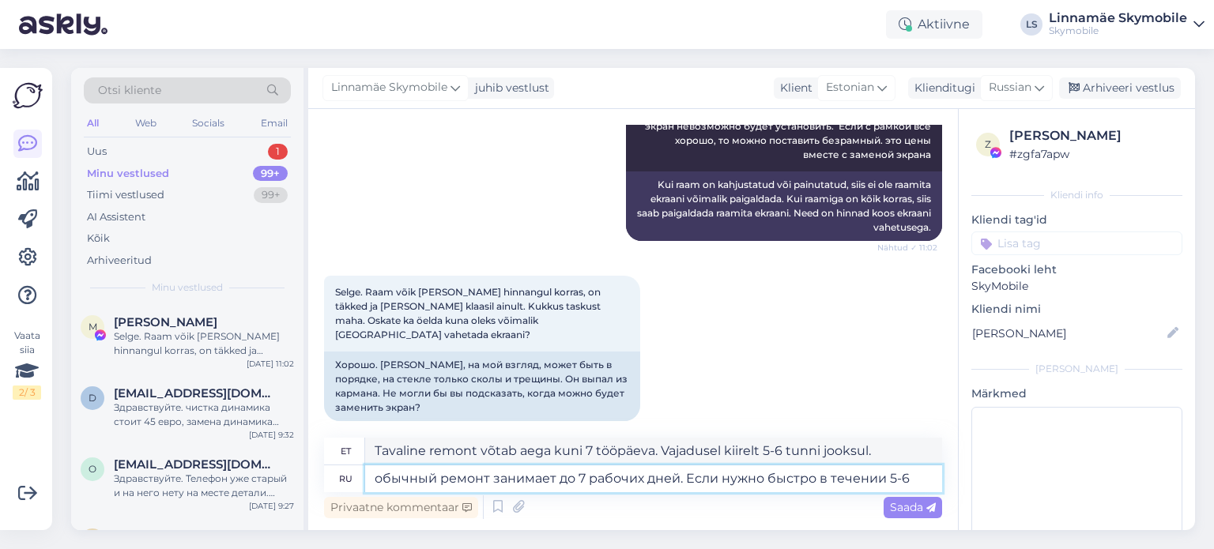
type textarea "обычный ремонт занимает до 7 рабочих дней. Если нужно быстро в течении 5-6"
type textarea "Tavaline remont võtab aega kuni 7 tööpäeva. Vajadusel kiirelt 5–6 tööpäeva jook…"
type textarea "обычный ремонт занимает до 7 рабочих дней. Если нужно быстро в течени"
type textarea "Tavaline remont võtab aega kuni 7 tööpäeva. Kui vajate seda kiiresti 7 tööpäeva…"
type textarea "обычный ремонт занимает до 7 рабочих дней. Если нужно быстро в"
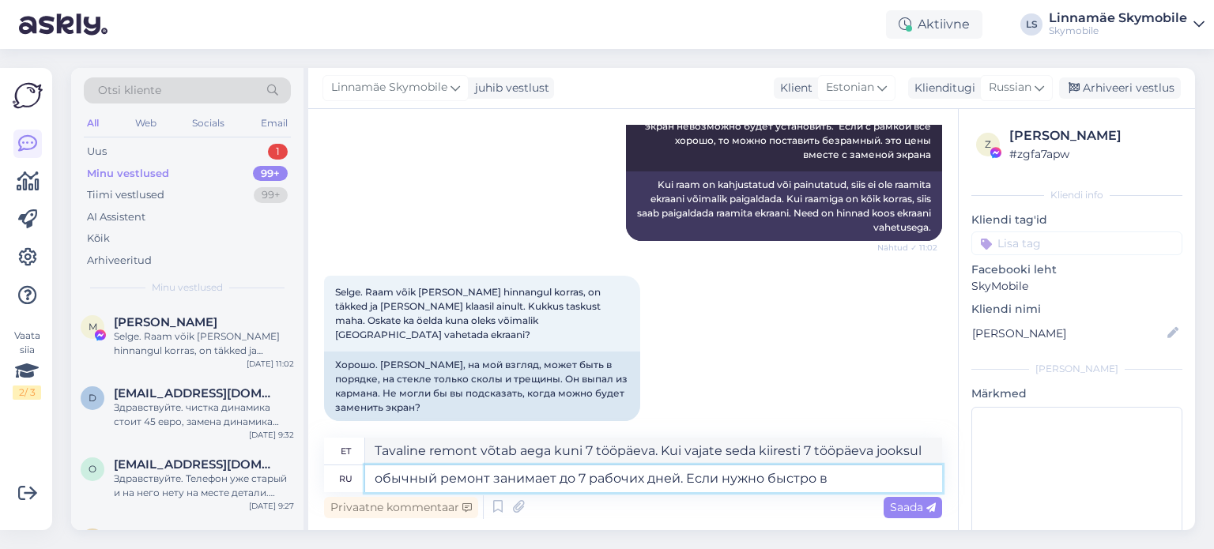
type textarea "Tavaline remont võtab aega kuni 7 tööpäeva. Kui vajate seda kiiresti"
type textarea "обычный ремонт занимает до 7 рабочих дней. Если нужно быстро то"
type textarea "Tavaline remont võtab aega kuni 7 tööpäeva. Kui vajate seda kiiresti,"
type textarea "обычный ремонт занимает до 7 рабочих дней. Если нужно быстро то будет"
type textarea "Tavaline remont võtab aega kuni 7 tööpäeva. Kui vajate seda kiiresti, siis see …"
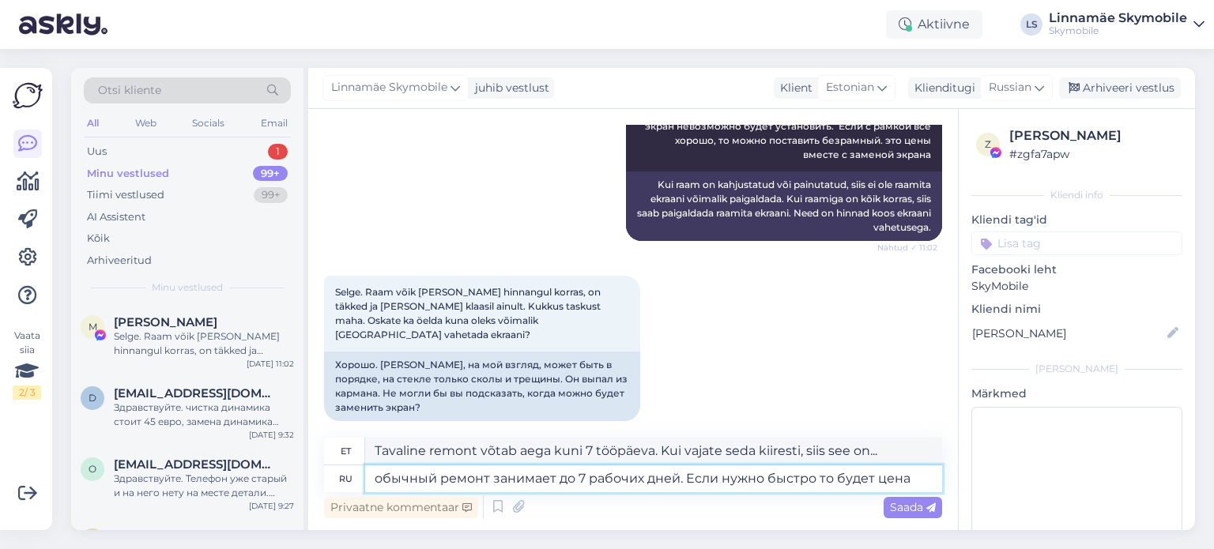
type textarea "обычный ремонт занимает до 7 рабочих дней. Если нужно быстро то будет цена"
type textarea "Tavaline remont võtab aega kuni 7 tööpäeva. Kui vajate seda kiiresti, lisandub …"
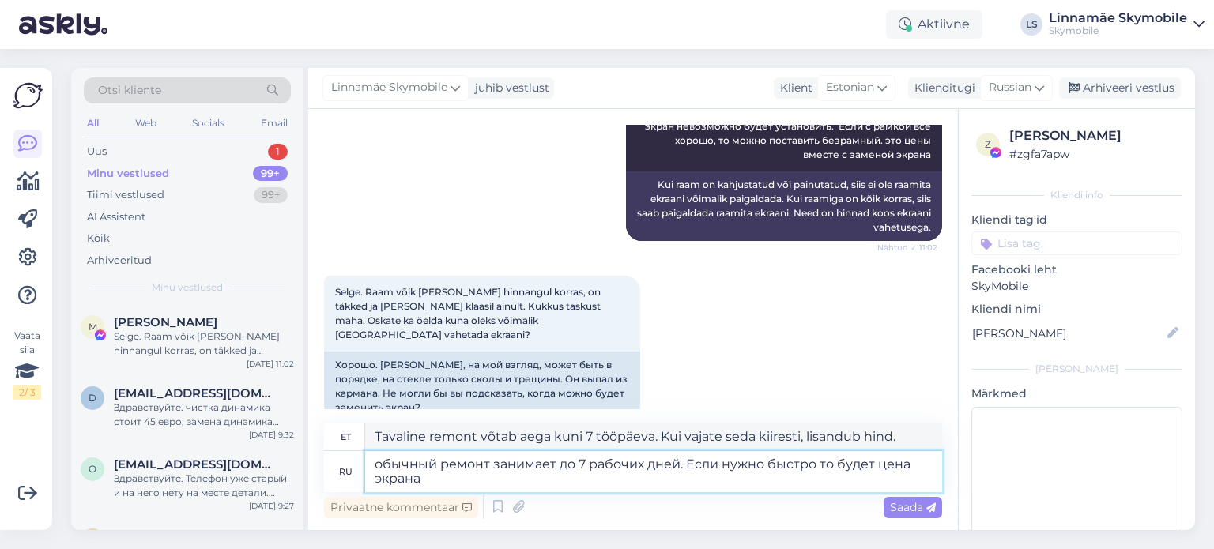
type textarea "обычный ремонт занимает до 7 рабочих дней. Если нужно быстро то будет цена экра…"
type textarea "Tavaline remont võtab aega kuni 7 tööpäeva. Kui vajate kiiresti, on ekraani hind"
type textarea "обычный ремонт занимает до 7 рабочих дней. Если нужно быстро то будет цена экра…"
type textarea "Tavaline remont võtab aega kuni 7 tööpäeva. Kui vajate kiiresti, siis ekraani h…"
type textarea "обычный ремонт занимает до 7 рабочих дней. Если нужно быстро то будет цена экра…"
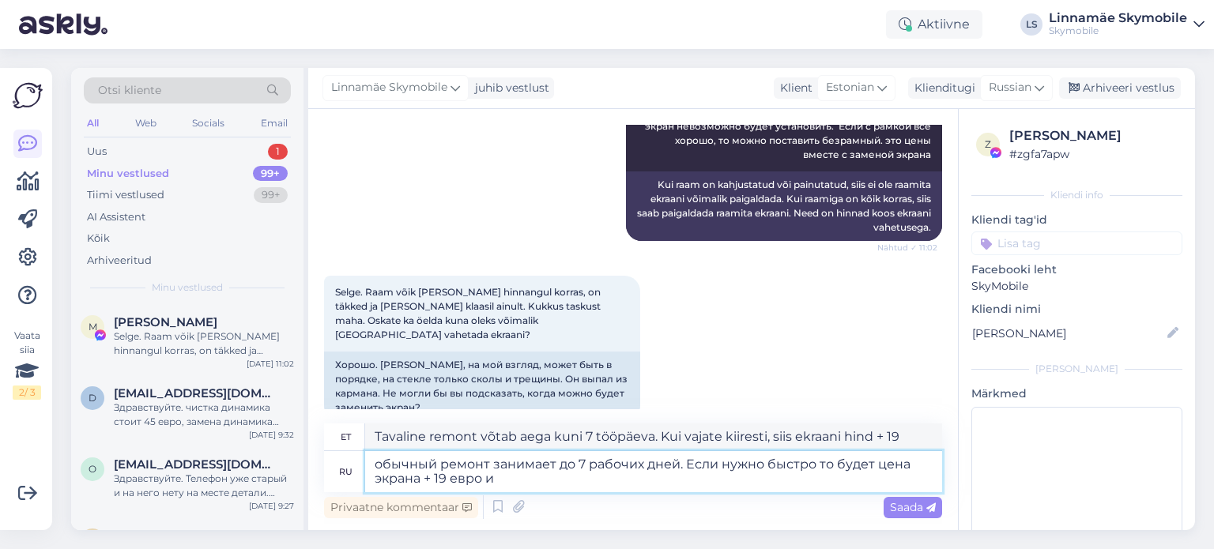
type textarea "Tavaline remont võtab aega kuni 7 tööpäeva. Kui vajate kiiresti, on see ekraani…"
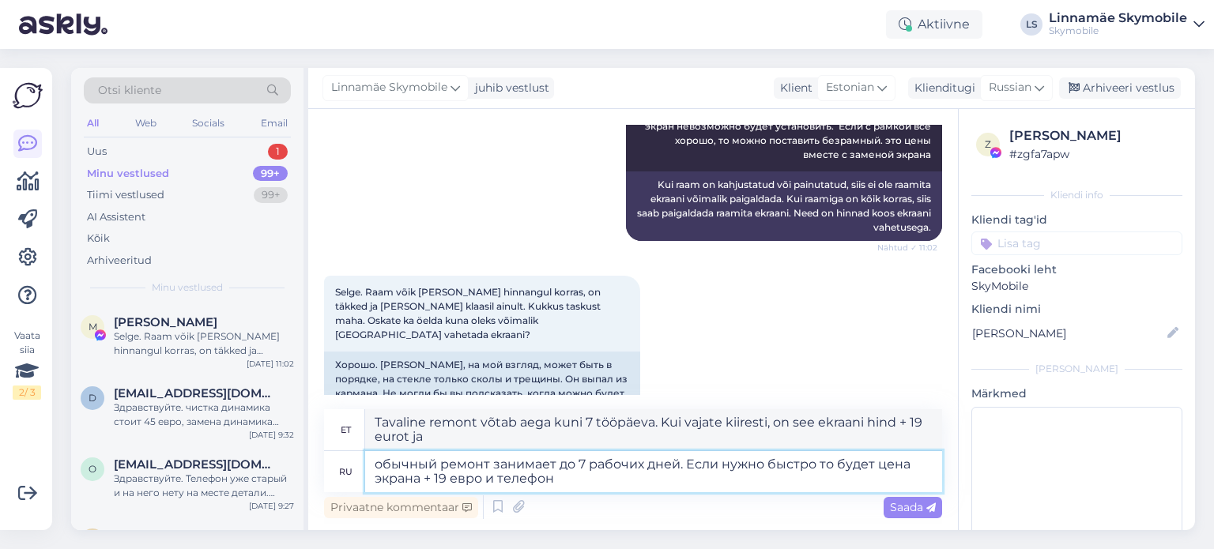
type textarea "обычный ремонт занимает до 7 рабочих дней. Если нужно быстро то будет цена экра…"
type textarea "Tavaline remont võtab aega kuni 7 tööpäeva. Kui vajate kiiresti, on see ekraani…"
type textarea "обычный ремонт занимает до 7 рабочих дней. Если нужно быстро то будет цена экра…"
type textarea "Tavaline remont võtab aega kuni 7 tööpäeva. Kui vajate kiiresti, on ekraani hin…"
type textarea "обычный ремонт занимает до 7 рабочих дней. Если нужно быстро то будет цена экра…"
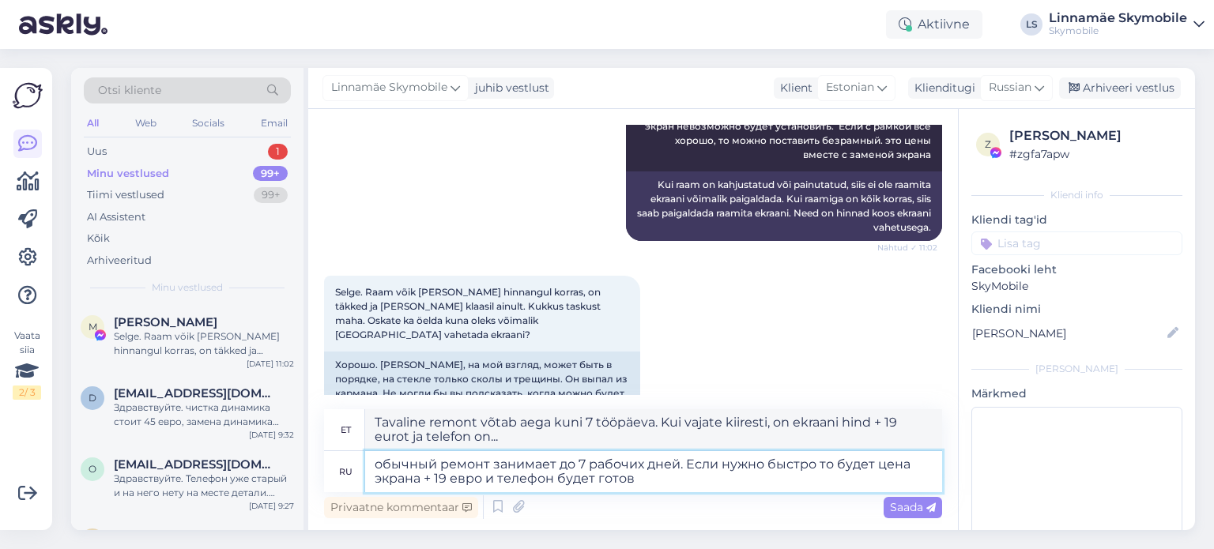
type textarea "Tavaline remont võtab aega kuni 7 tööpäeva. Kui vajate kiiresti, on ekraani hin…"
type textarea "обычный ремонт занимает до 7 рабочих дней. Если нужно быстро то будет цена экра…"
type textarea "Tavaline remont võtab aega kuni 7 tööpäeva. Kui vajate kiiresti, on ekraani hin…"
type textarea "обычный ремонт занимает до 7 рабочих дней. Если нужно быстро то будет цена экра…"
type textarea "Tavaline remont võtab aega kuni 7 tööpäeva. Kui vajate kiiresti, siis ekraani h…"
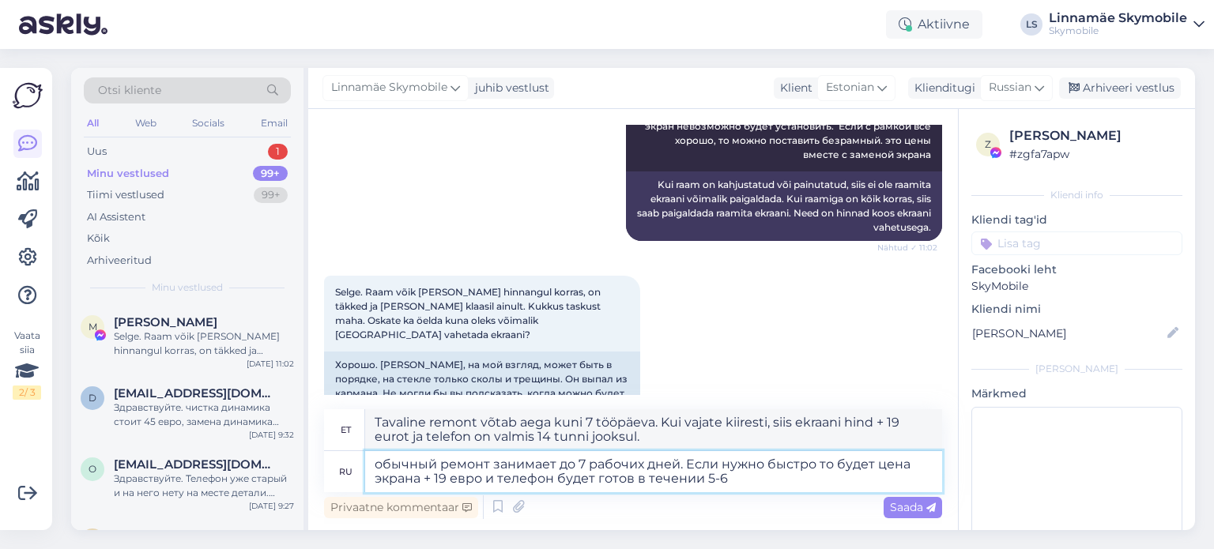
type textarea "обычный ремонт занимает до 7 рабочих дней. Если нужно быстро то будет цена экра…"
type textarea "Tavaline remont võtab aega kuni 7 tööpäeva. Kui vajate kiiresti, on see ekraani…"
type textarea "обычный ремонт занимает до 7 рабочих дней. Если нужно быстро то будет цена экра…"
type textarea "Tavaline remont võtab aega kuni 7 tööpäeva. Kui vajate kiiresti, siis ekraani h…"
type textarea "обычный ремонт занимает до 7 рабочих дней. Если нужно быстро то будет цена экра…"
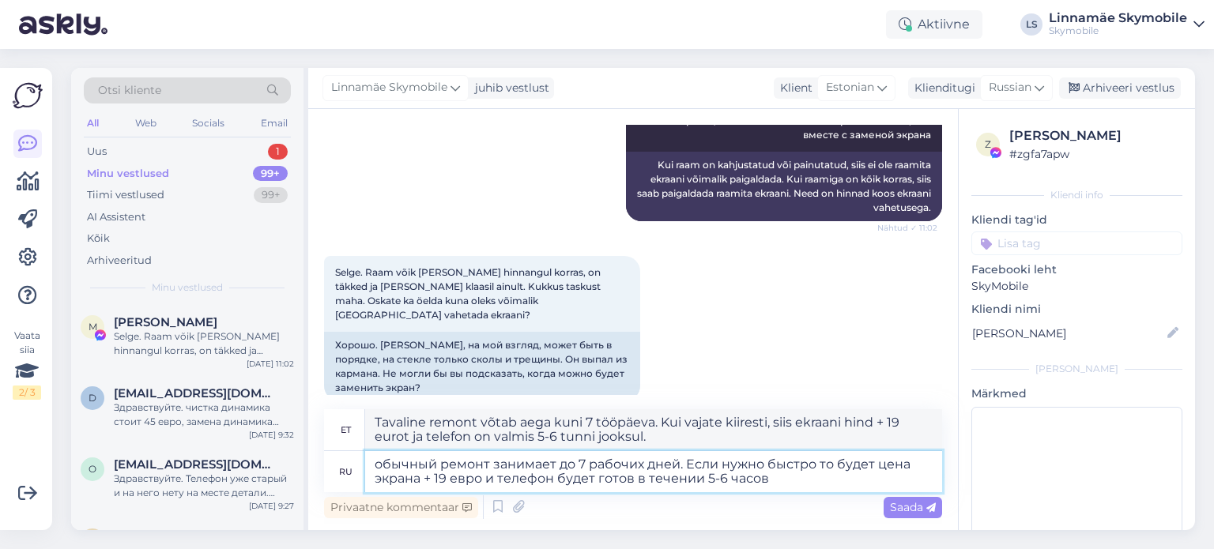
scroll to position [559, 0]
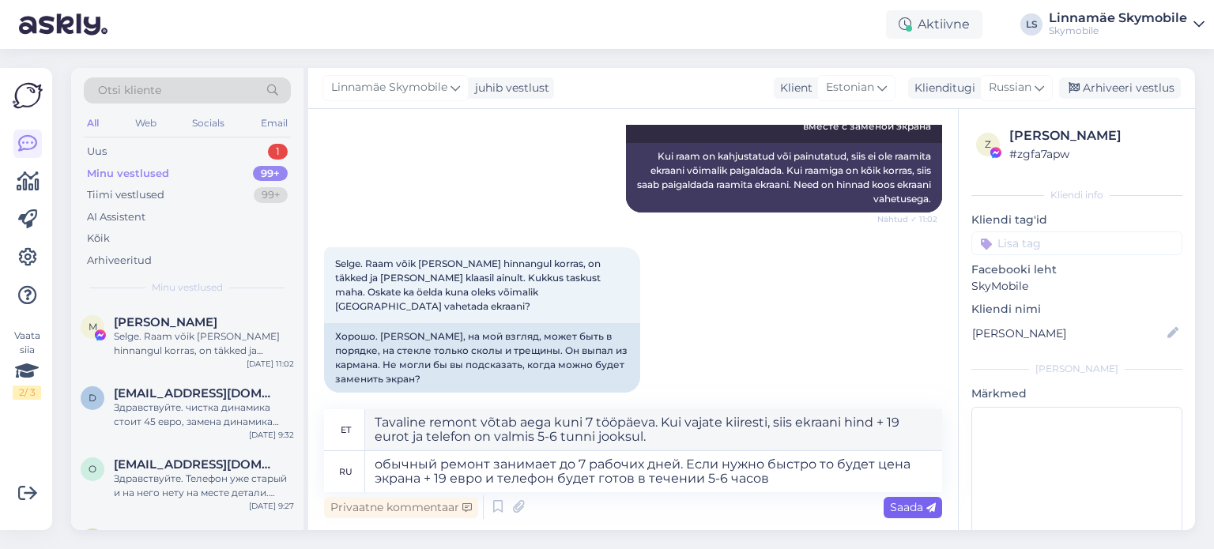
click at [908, 510] on span "Saada" at bounding box center [913, 507] width 46 height 14
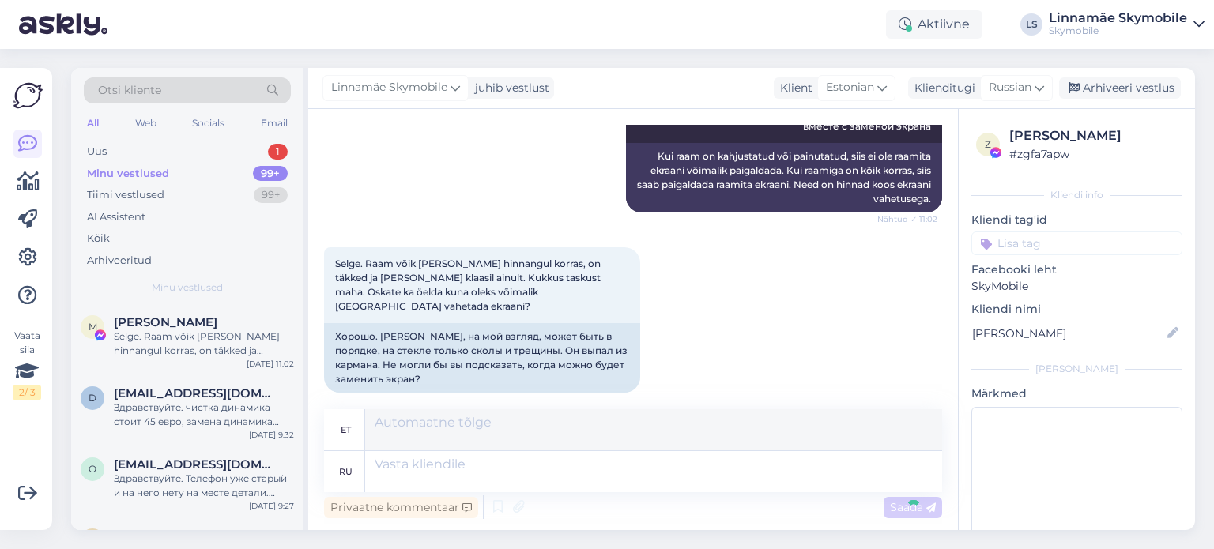
scroll to position [683, 0]
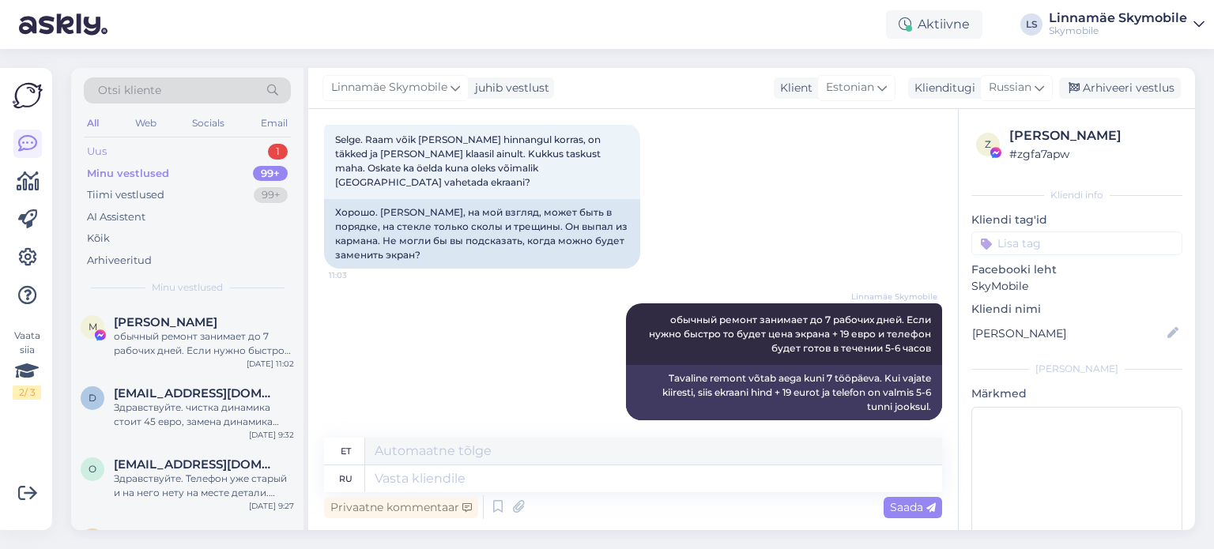
click at [145, 155] on div "Uus 1" at bounding box center [187, 152] width 207 height 22
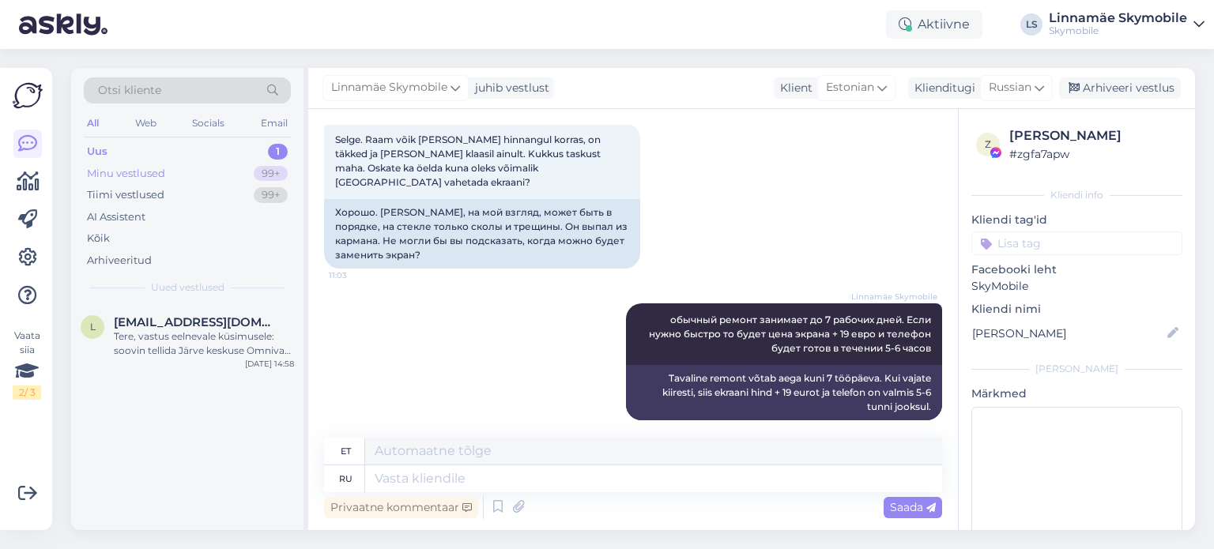
click at [163, 166] on div "Minu vestlused" at bounding box center [126, 174] width 78 height 16
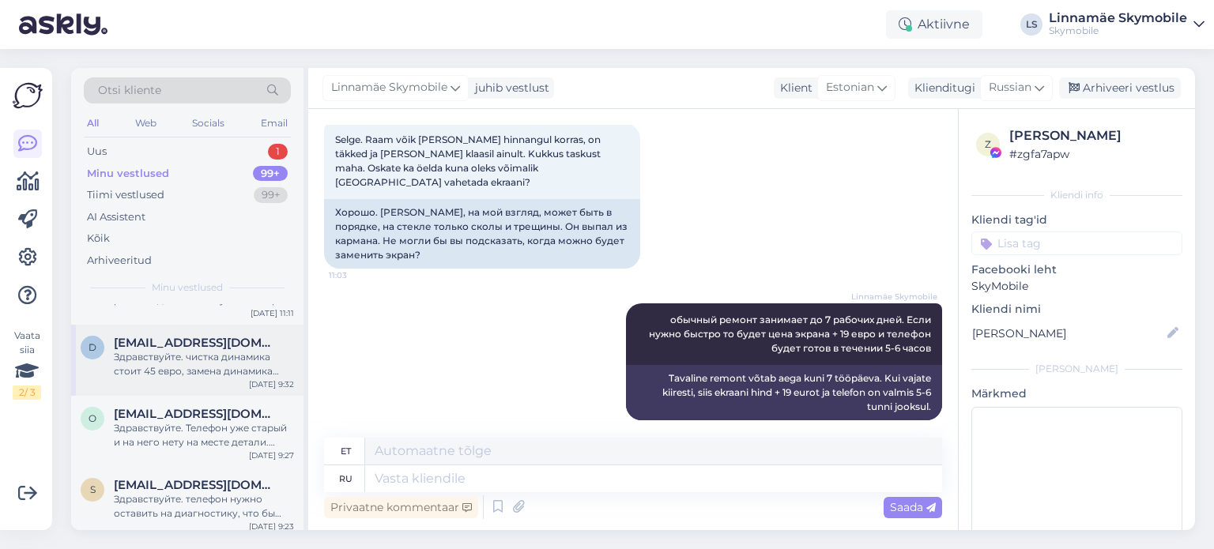
scroll to position [79, 0]
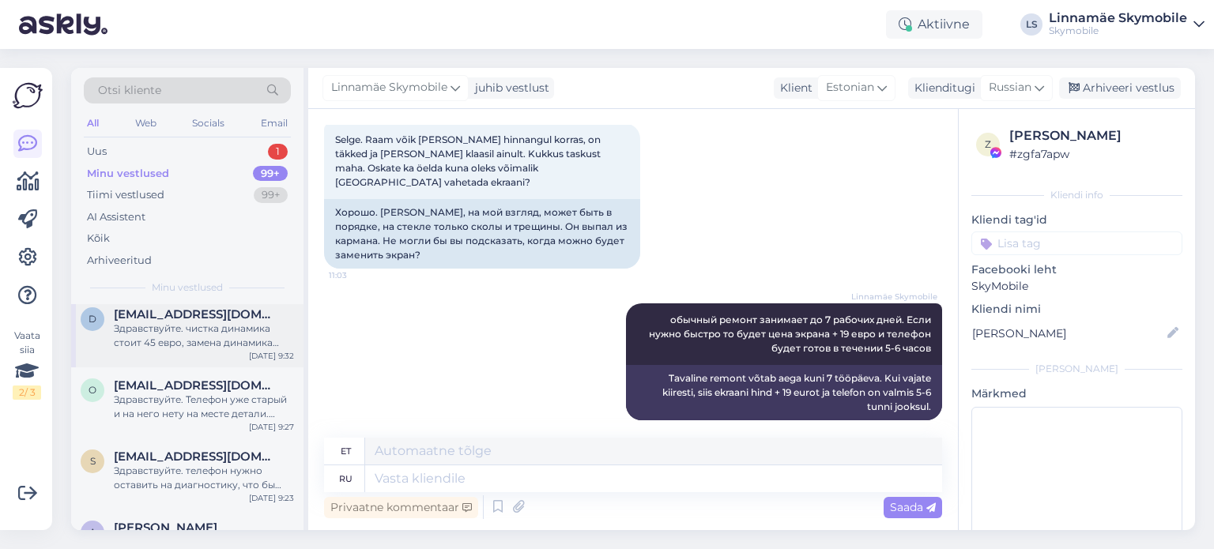
click at [207, 338] on div "Здравствуйте. чистка динамика стоит 45 евро, замена динамика стоит 85 евро. Чис…" at bounding box center [204, 336] width 180 height 28
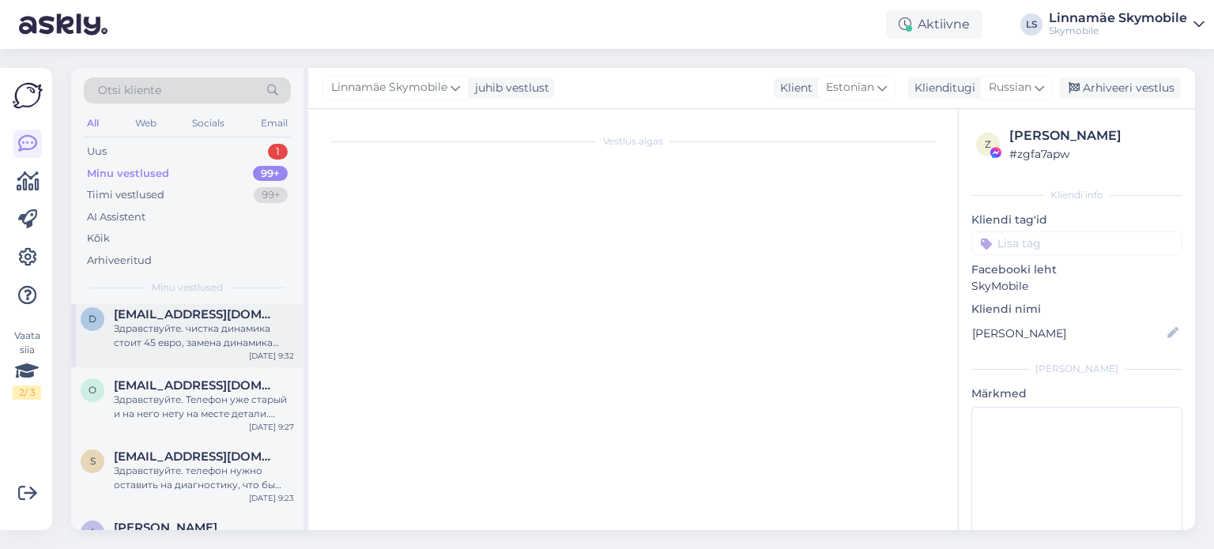
scroll to position [171, 0]
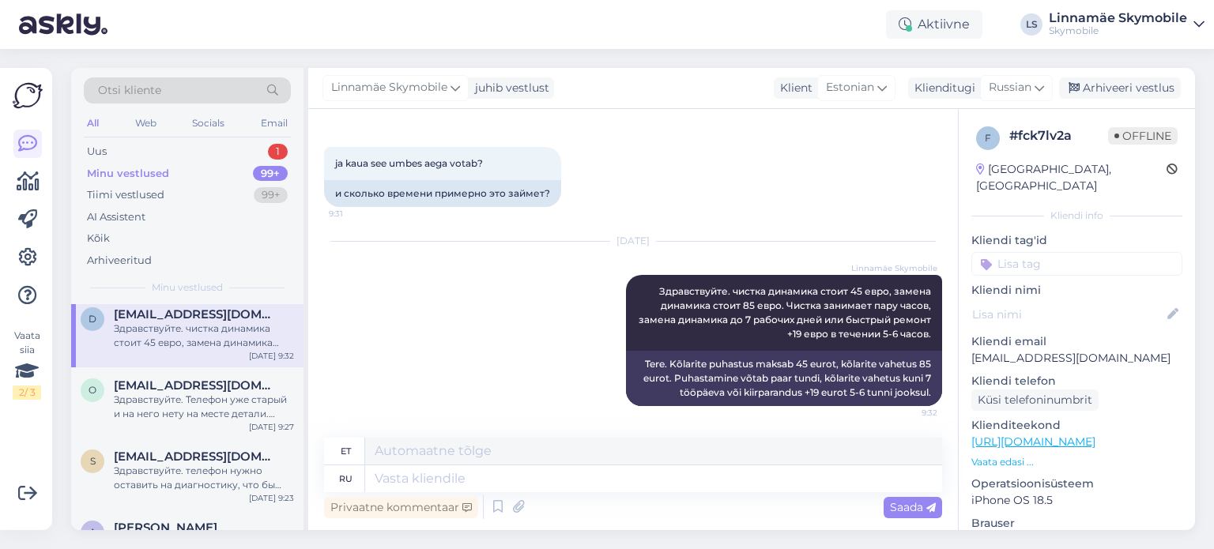
click at [46, 31] on img at bounding box center [63, 24] width 89 height 49
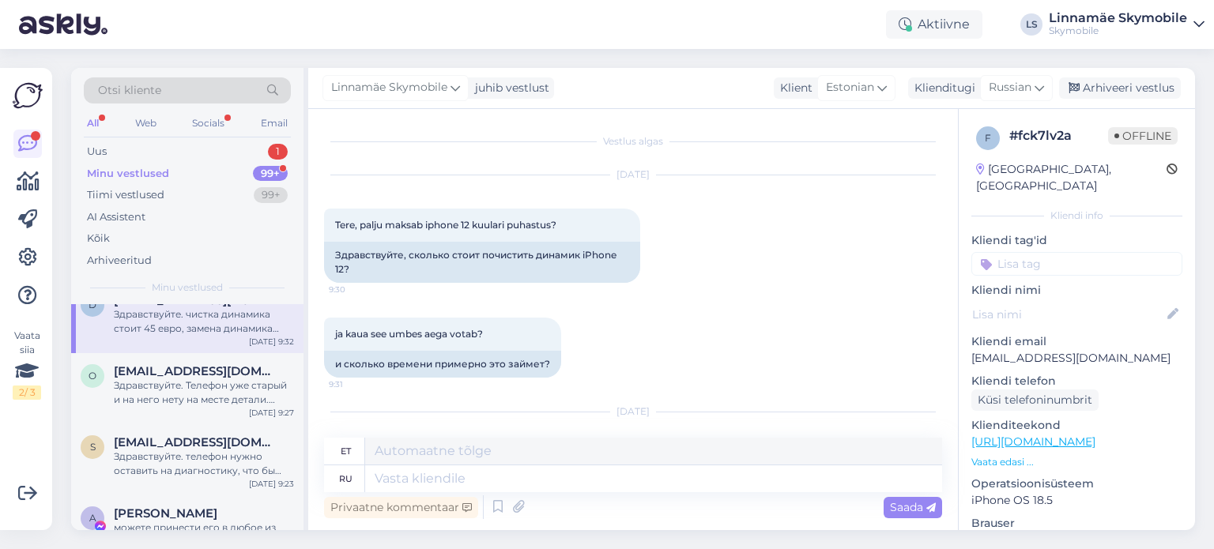
scroll to position [65, 0]
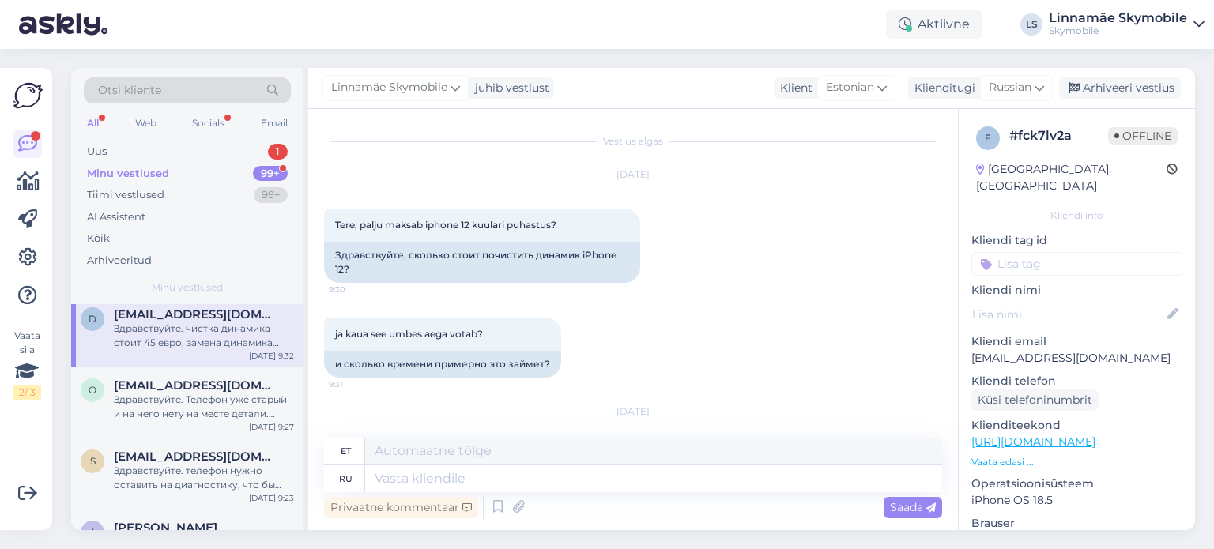
click at [816, 260] on div "[DATE] Tere, palju maksab iphone 12 kuulari puhastus? 9:30 Здравствуйте, скольк…" at bounding box center [633, 229] width 618 height 142
click at [843, 306] on div "ja kaua see umbes aega votab? 9:31 и сколько времени примерно это займет?" at bounding box center [633, 347] width 618 height 95
click at [791, 251] on div "[DATE] Tere, palju maksab iphone 12 kuulari puhastus? 9:30 Здравствуйте, скольк…" at bounding box center [633, 229] width 618 height 142
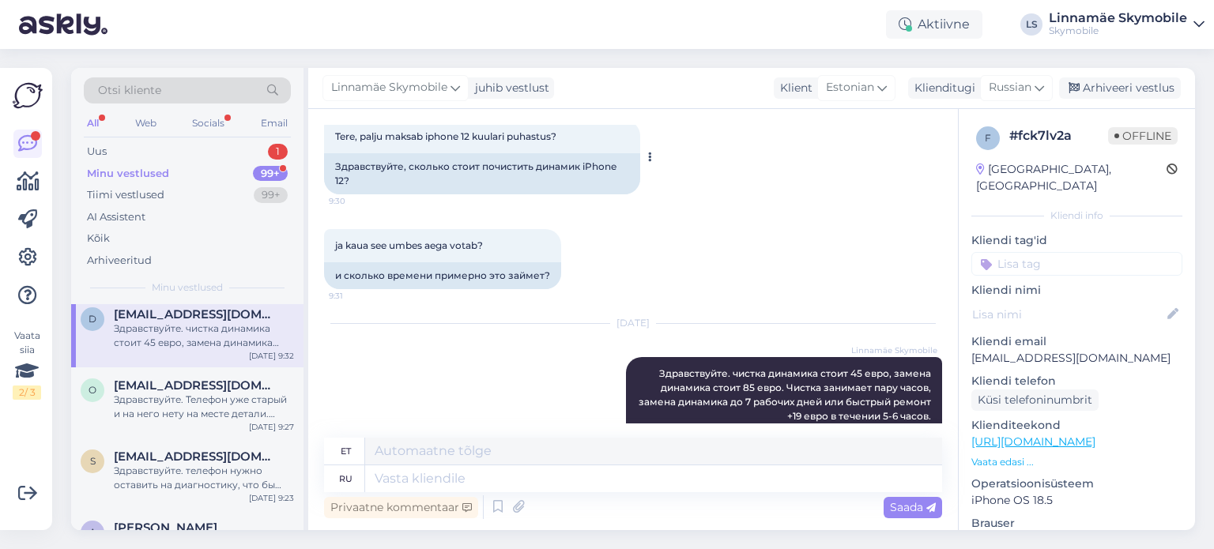
scroll to position [170, 0]
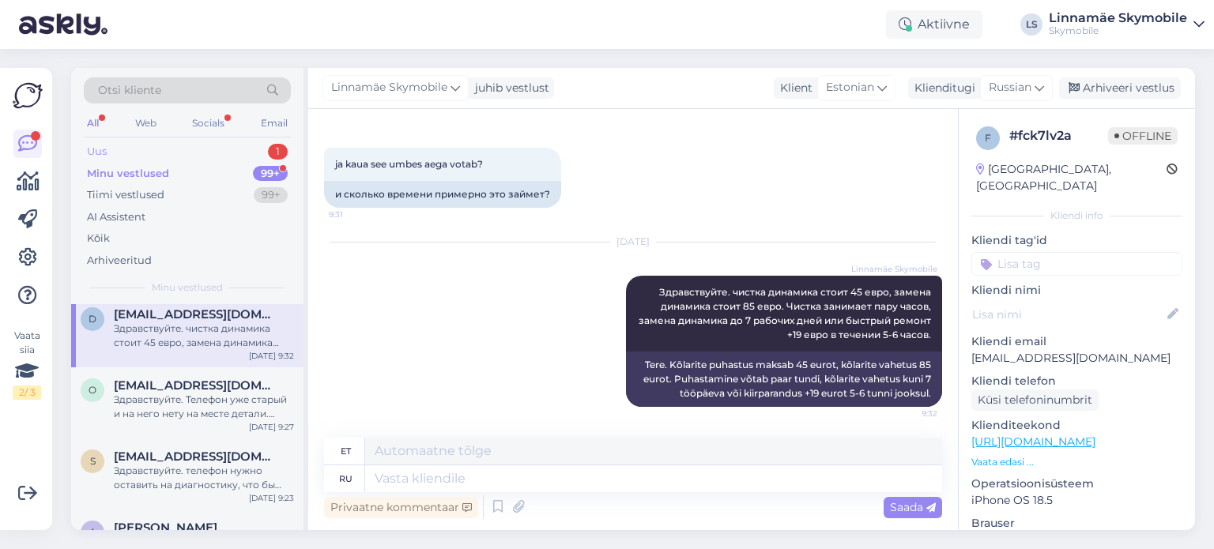
click at [148, 151] on div "Uus 1" at bounding box center [187, 152] width 207 height 22
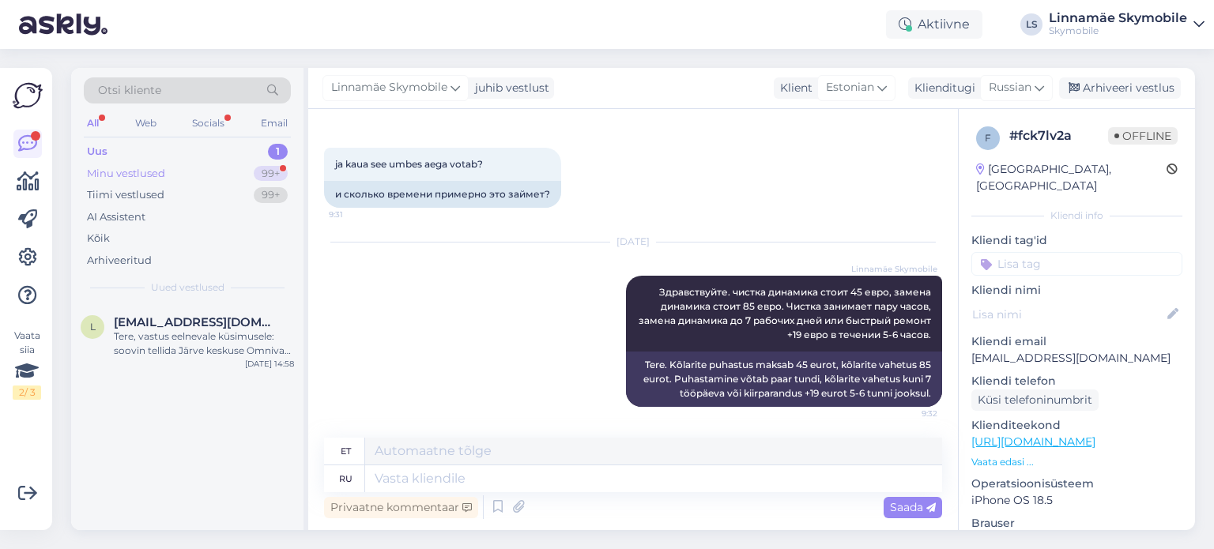
click at [177, 179] on div "Minu vestlused 99+" at bounding box center [187, 174] width 207 height 22
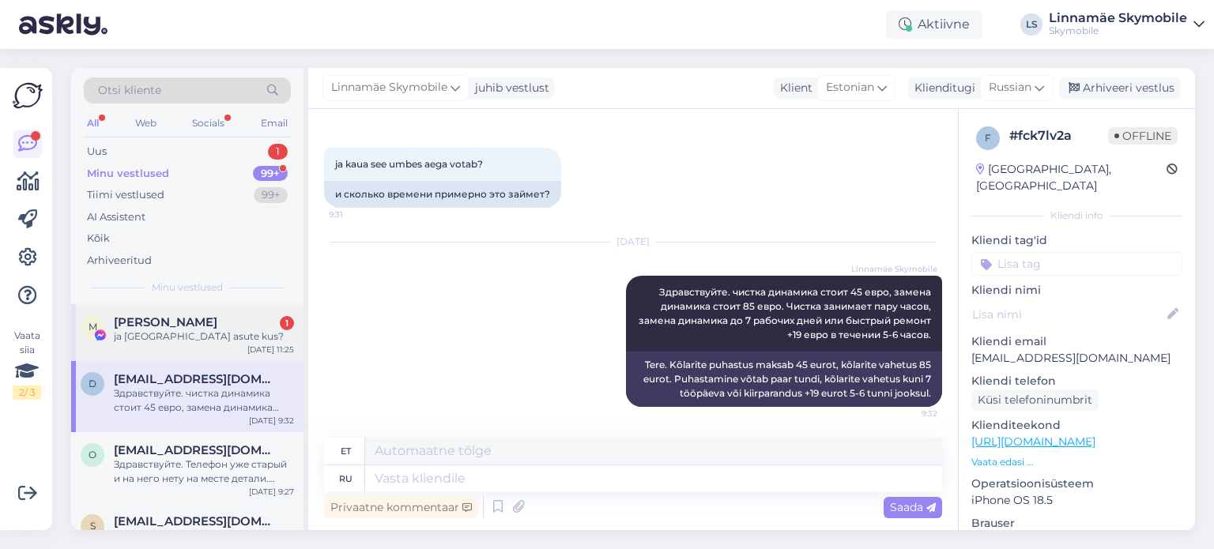
click at [217, 332] on div "ja [GEOGRAPHIC_DATA] asute kus?" at bounding box center [204, 337] width 180 height 14
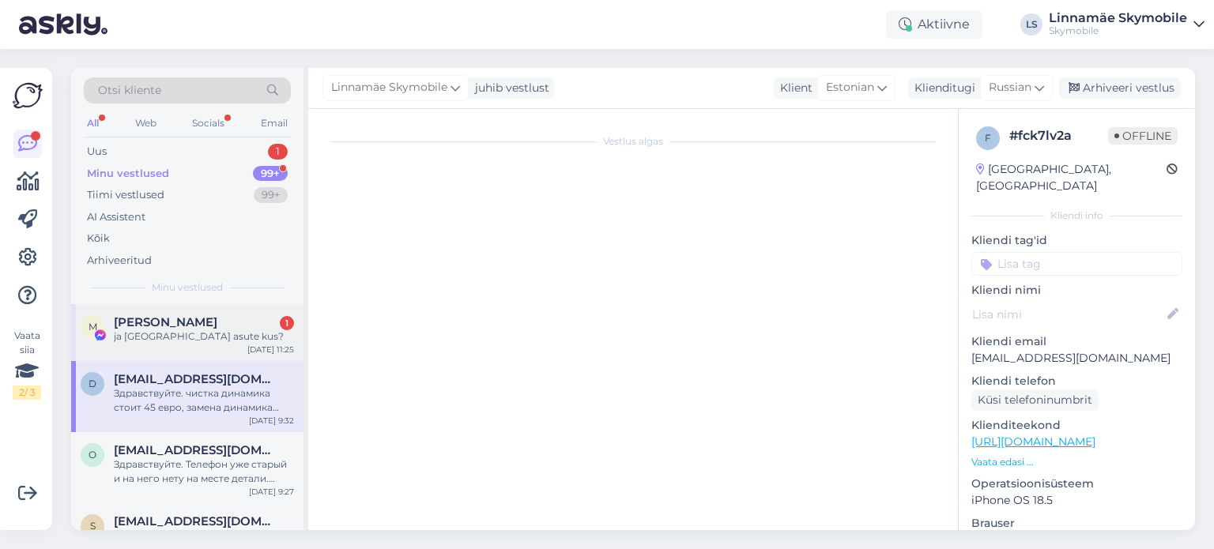
scroll to position [778, 0]
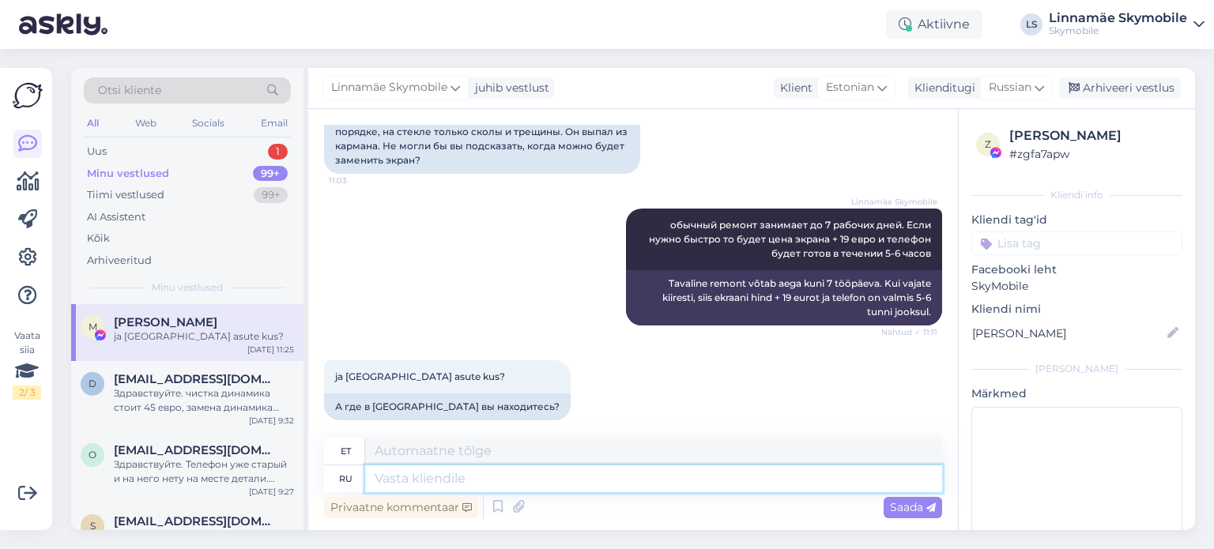
click at [579, 477] on textarea at bounding box center [653, 479] width 577 height 27
type textarea "[GEOGRAPHIC_DATA]"
type textarea "T"
type textarea "В"
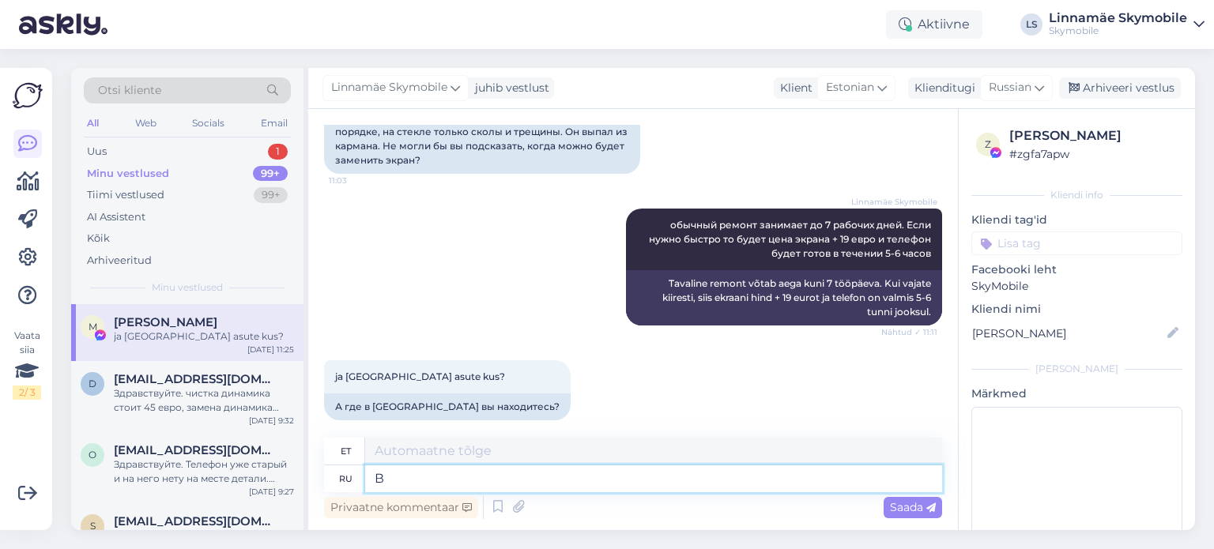
type textarea "Sisse"
type textarea "В [GEOGRAPHIC_DATA]"
type textarea "[GEOGRAPHIC_DATA]"
type textarea "В [GEOGRAPHIC_DATA] у нас н"
type textarea "[GEOGRAPHIC_DATA] on meil"
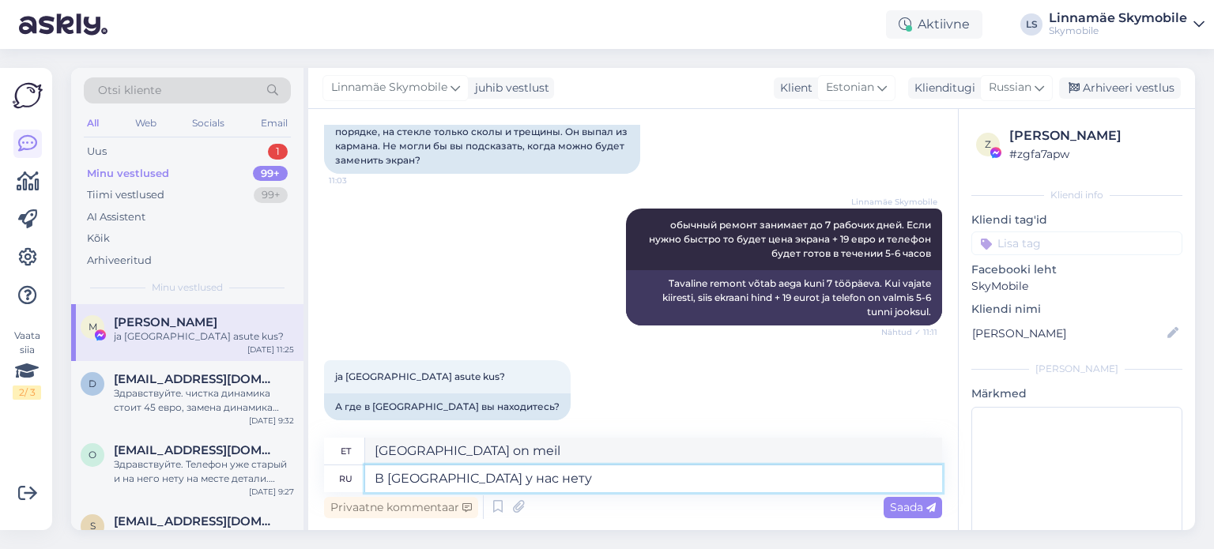
type textarea "В [GEOGRAPHIC_DATA] у нас нету"
type textarea "Meil [GEOGRAPHIC_DATA][PERSON_NAME] pole."
type textarea "В [GEOGRAPHIC_DATA] у нас нету техника"
type textarea "Meil pole [GEOGRAPHIC_DATA] tehnikut."
type textarea "В [GEOGRAPHIC_DATA] у нас нету техника на"
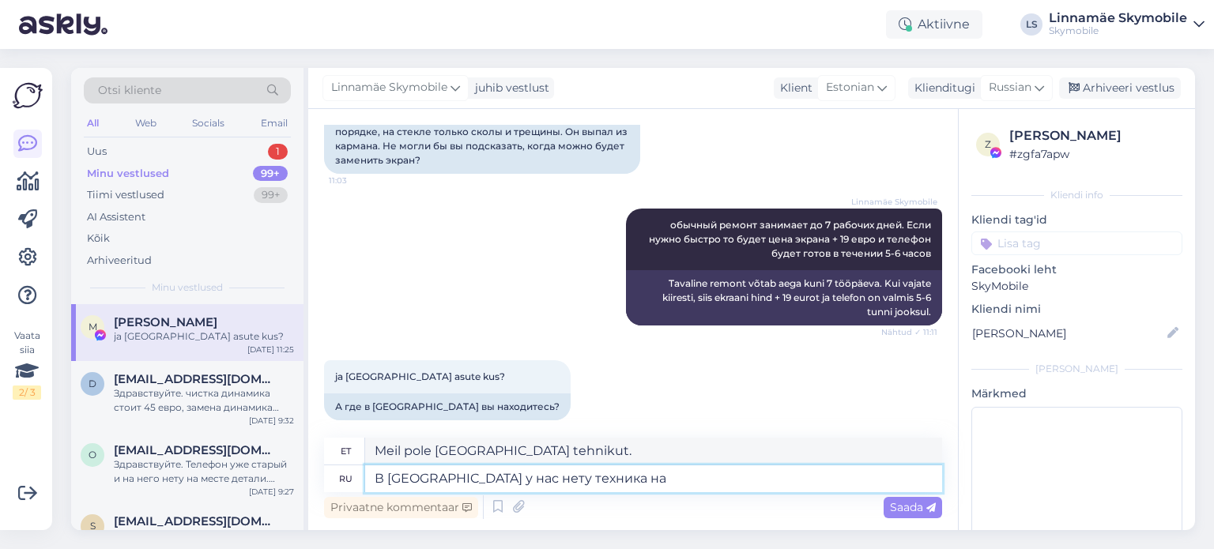
type textarea "Meil pole [GEOGRAPHIC_DATA] tehnikut"
type textarea "В [GEOGRAPHIC_DATA] у нас нету техника на месте,"
type textarea "[GEOGRAPHIC_DATA] meil kohapeal tehnikut pole."
type textarea "В [GEOGRAPHIC_DATA] у нас нету техника на месте, из [GEOGRAPHIC_DATA]"
type textarea "[GEOGRAPHIC_DATA] meil kohapeal tehnikut pole, [GEOGRAPHIC_DATA]"
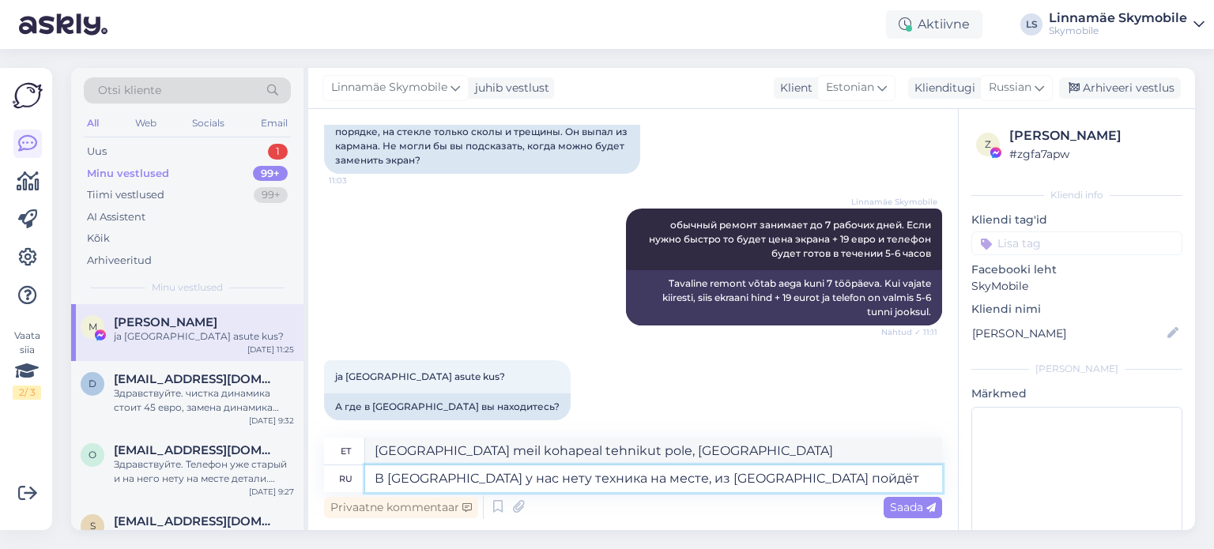
type textarea "В [GEOGRAPHIC_DATA] у нас нету техника на месте, из [GEOGRAPHIC_DATA] пойдёт"
type textarea "Meil pole [GEOGRAPHIC_DATA] kohapeal varustust, see tuleb [GEOGRAPHIC_DATA]."
type textarea "В [GEOGRAPHIC_DATA] у нас нету техника на месте, из [GEOGRAPHIC_DATA] пойдёт вр…"
type textarea "[GEOGRAPHIC_DATA] meil kohapeal tehnikut pole, aeg läheb [GEOGRAPHIC_DATA] ära."
type textarea "В [GEOGRAPHIC_DATA] у нас нету техника на месте, из [GEOGRAPHIC_DATA] пойдёт вр…"
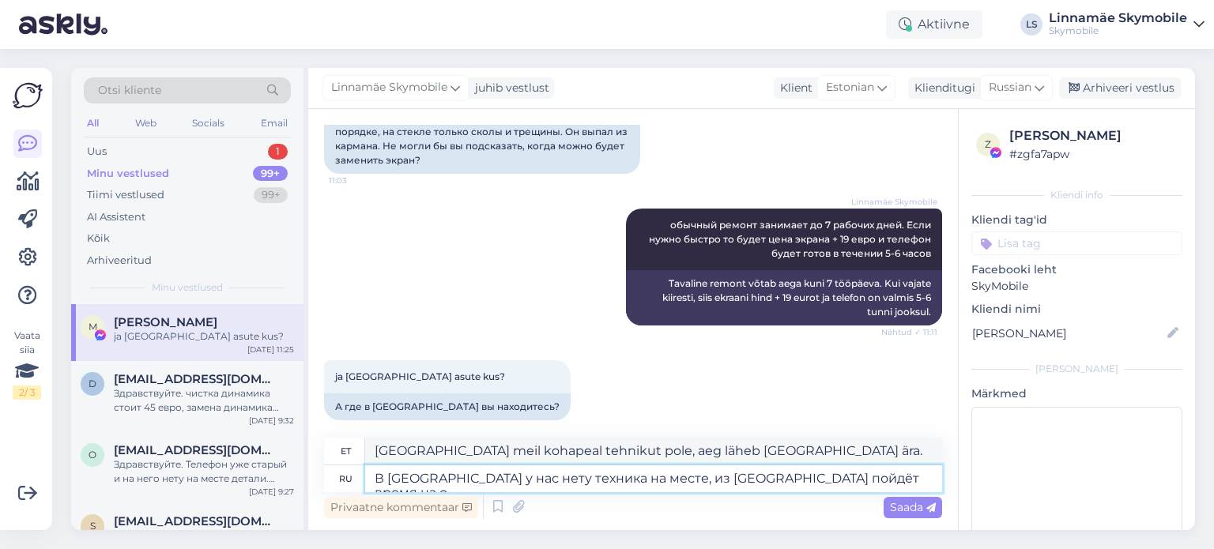
type textarea "[GEOGRAPHIC_DATA] meil kohapeal varustust pole, aeg läheb [GEOGRAPHIC_DATA] ära."
type textarea "В [GEOGRAPHIC_DATA] у нас нету техника на месте, из [GEOGRAPHIC_DATA] пойдёт вр…"
type textarea "[GEOGRAPHIC_DATA] meil kohapeal tehnikut pole, [GEOGRAPHIC_DATA] saatmine võtab…"
type textarea "В [GEOGRAPHIC_DATA] у нас нету техника на месте, из [GEOGRAPHIC_DATA] пойдёт вр…"
type textarea "[GEOGRAPHIC_DATA] meil kohapeal seadmeid pole, [GEOGRAPHIC_DATA] saatmine võtab…"
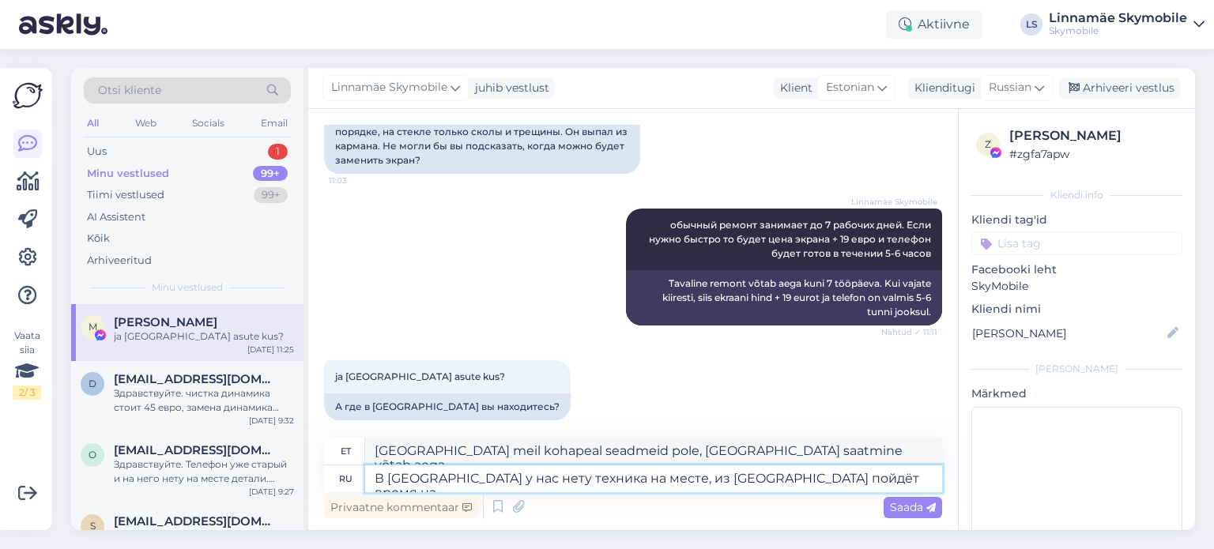
type textarea "В [GEOGRAPHIC_DATA] у нас нету техника на месте, из [GEOGRAPHIC_DATA] пойдёт вр…"
click at [607, 477] on textarea "В [GEOGRAPHIC_DATA] у нас нету техника на месте и времени займёт до 7 рабочих д…" at bounding box center [653, 479] width 577 height 27
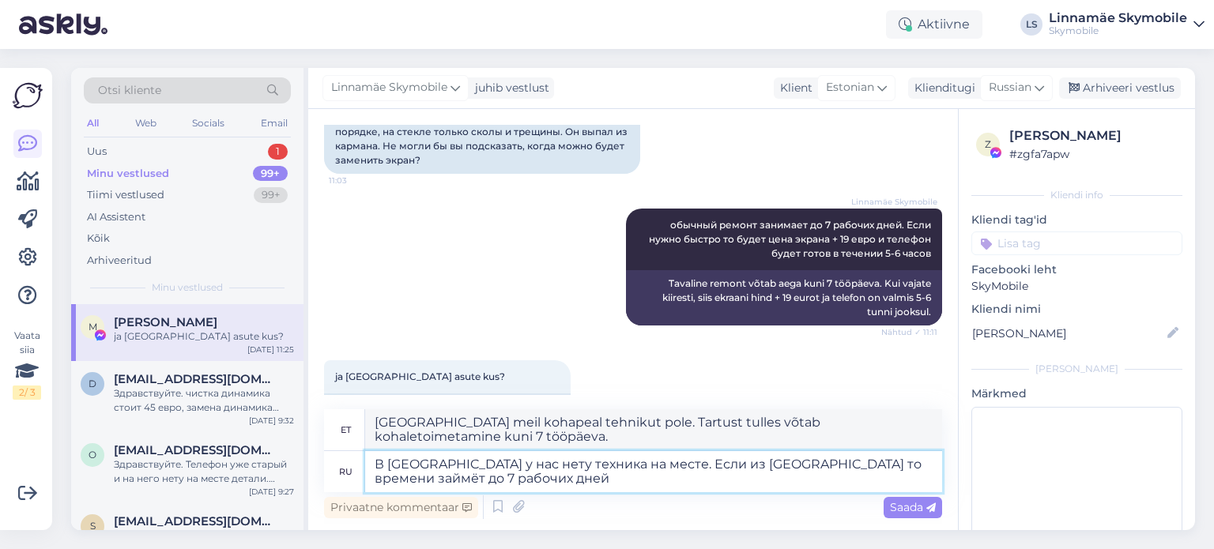
click at [651, 460] on textarea "В [GEOGRAPHIC_DATA] у нас нету техника на месте. Если из [GEOGRAPHIC_DATA] то в…" at bounding box center [653, 471] width 577 height 41
click at [421, 486] on textarea "В [GEOGRAPHIC_DATA] у нас нету техника на месте. Если из [GEOGRAPHIC_DATA] то в…" at bounding box center [653, 471] width 577 height 41
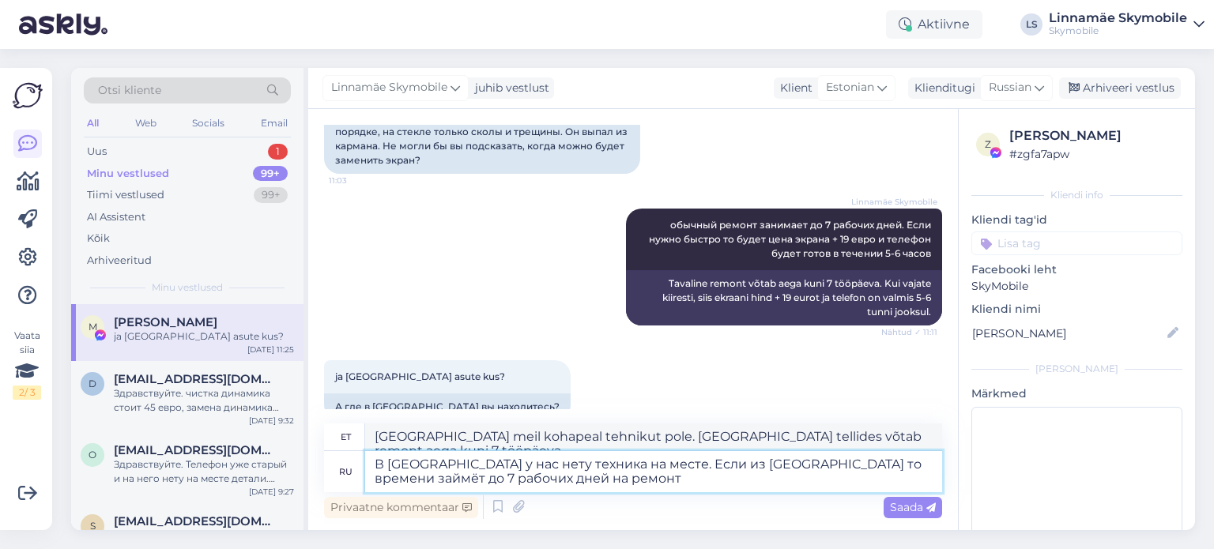
click at [666, 462] on textarea "В [GEOGRAPHIC_DATA] у нас нету техника на месте. Если из [GEOGRAPHIC_DATA] то в…" at bounding box center [653, 471] width 577 height 41
click at [900, 512] on span "Saada" at bounding box center [913, 507] width 46 height 14
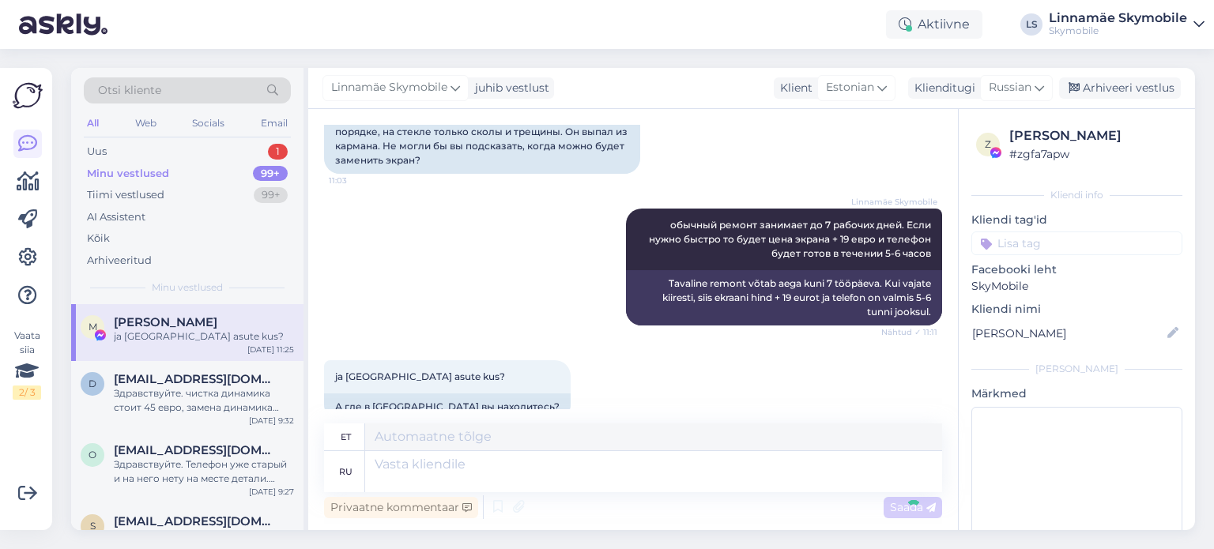
scroll to position [901, 0]
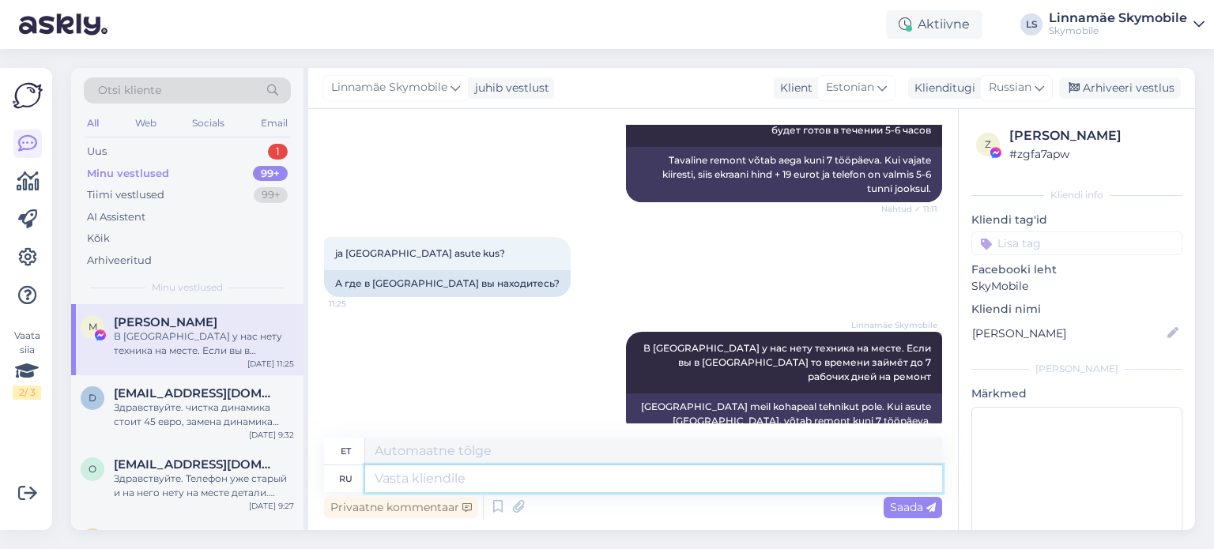
click at [639, 478] on textarea at bounding box center [653, 479] width 577 height 27
click at [993, 88] on span "Russian" at bounding box center [1010, 87] width 43 height 17
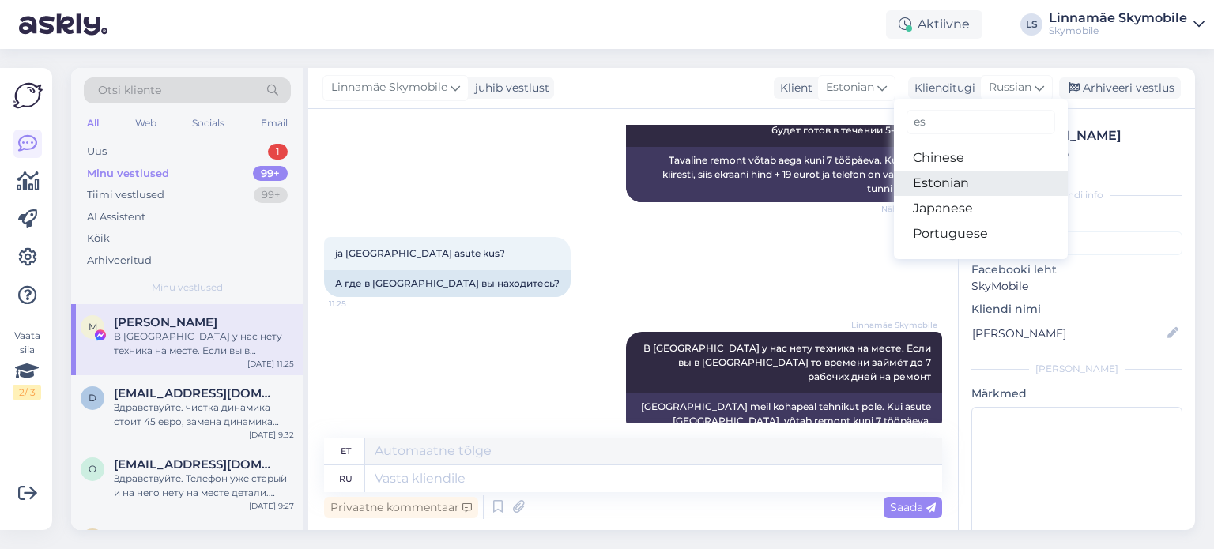
click at [961, 182] on link "Estonian" at bounding box center [981, 183] width 174 height 25
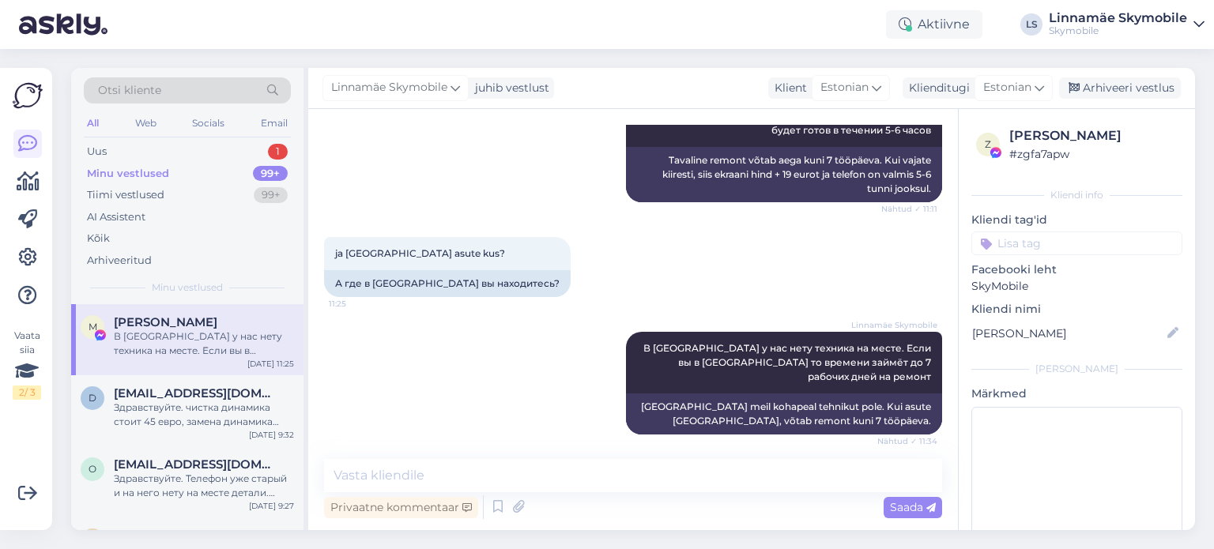
scroll to position [879, 0]
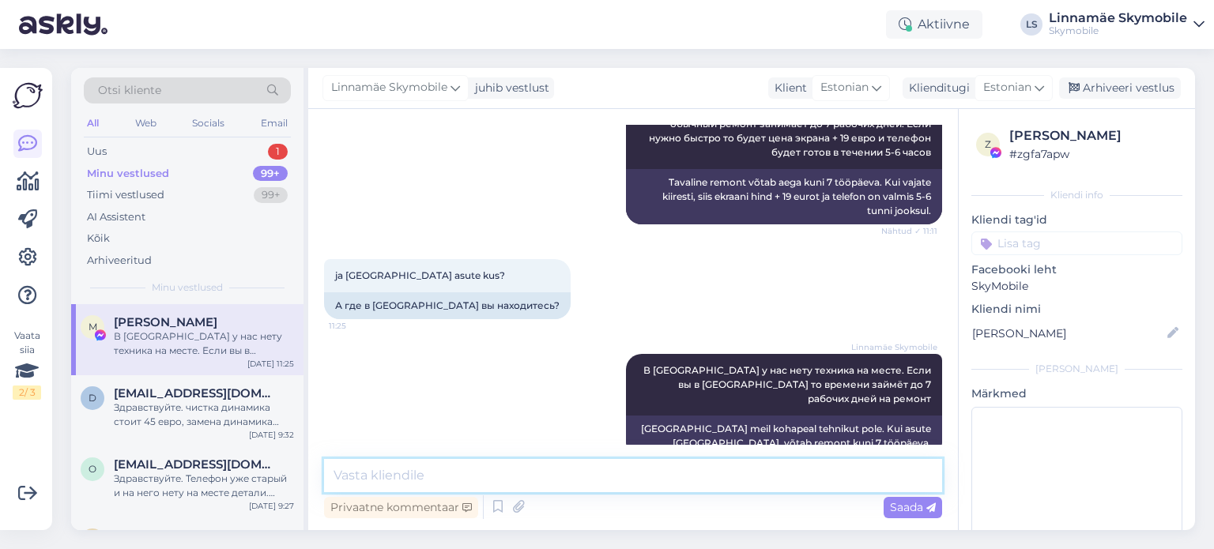
click at [469, 474] on textarea at bounding box center [633, 475] width 618 height 33
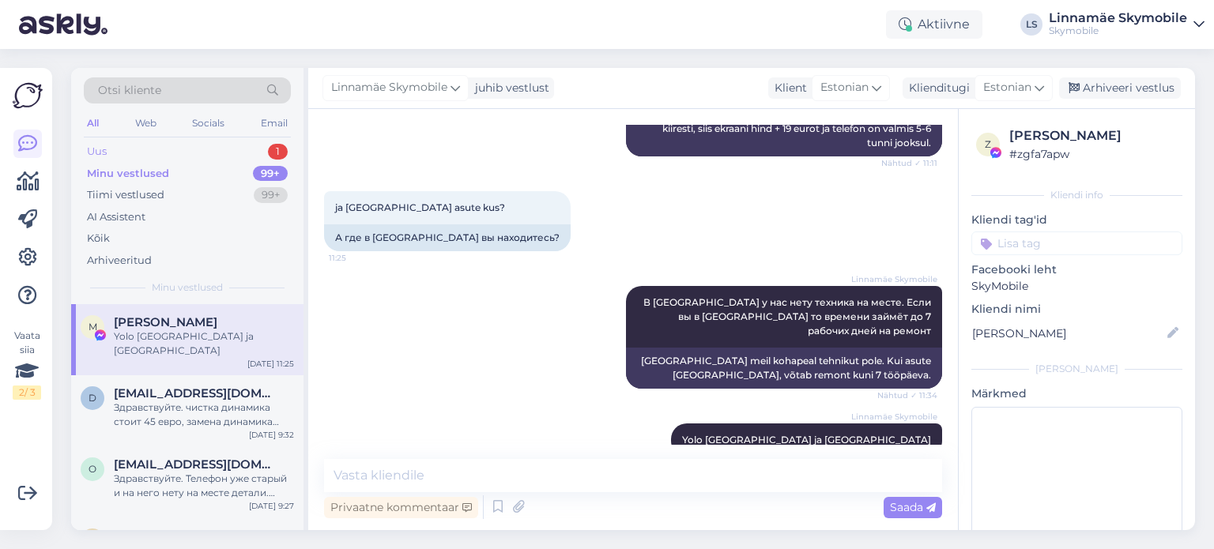
click at [133, 149] on div "Uus 1" at bounding box center [187, 152] width 207 height 22
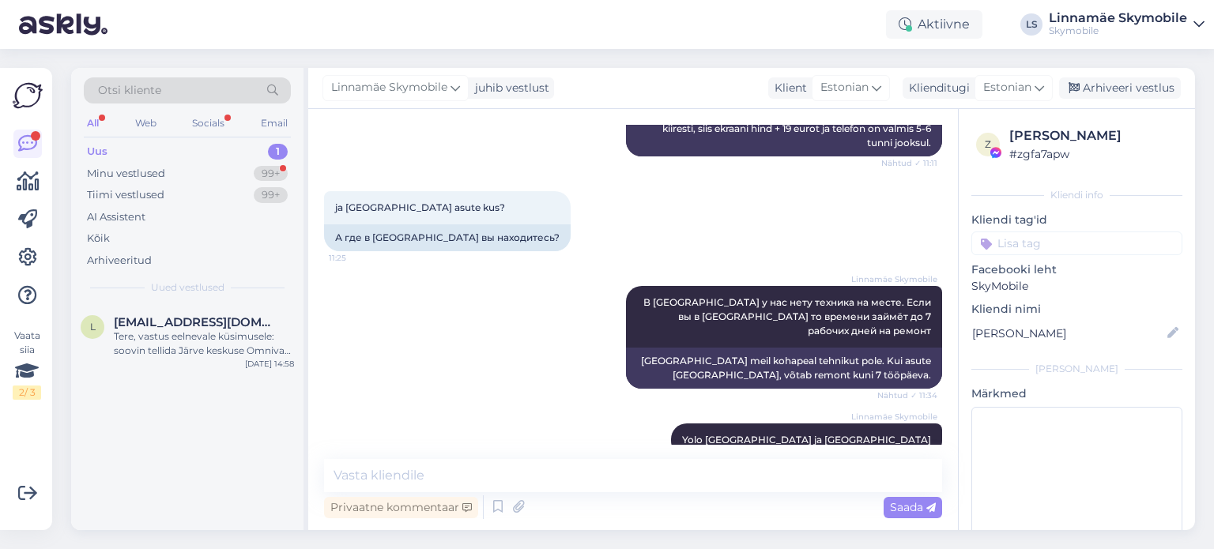
scroll to position [1015, 0]
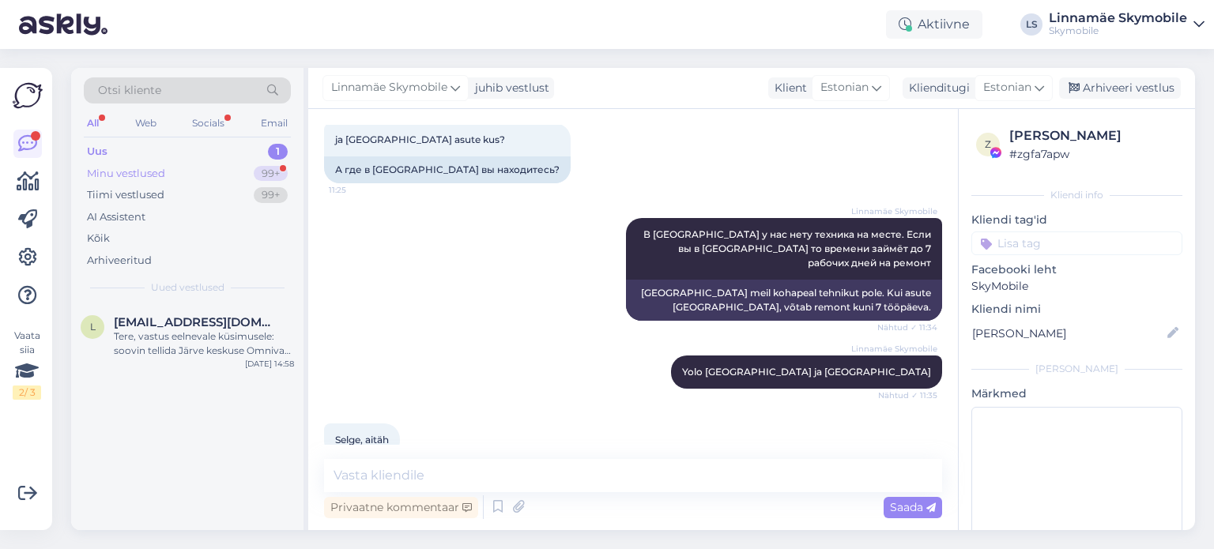
click at [150, 179] on div "Minu vestlused" at bounding box center [126, 174] width 78 height 16
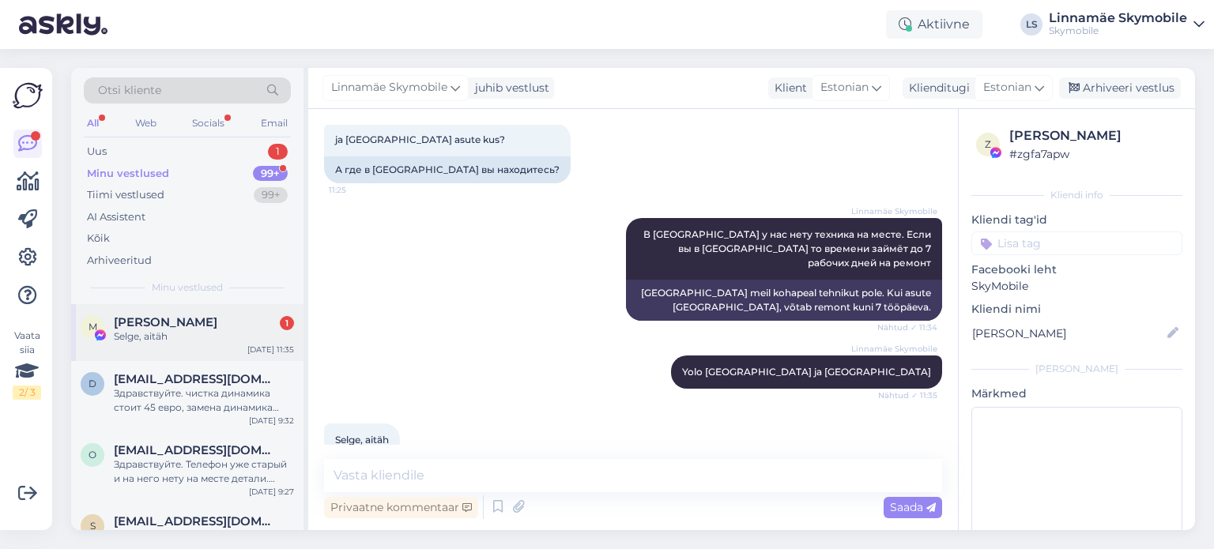
click at [194, 333] on div "Selge, aitäh" at bounding box center [204, 337] width 180 height 14
click at [119, 145] on div "Uus 1" at bounding box center [187, 152] width 207 height 22
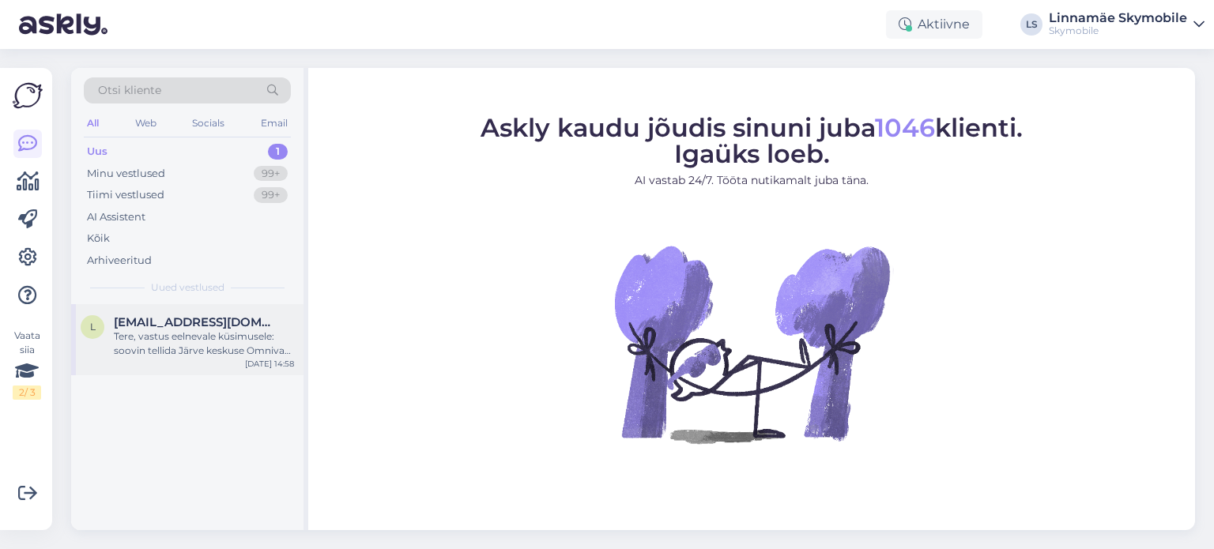
click at [281, 321] on div "[EMAIL_ADDRESS][DOMAIN_NAME]" at bounding box center [204, 322] width 180 height 14
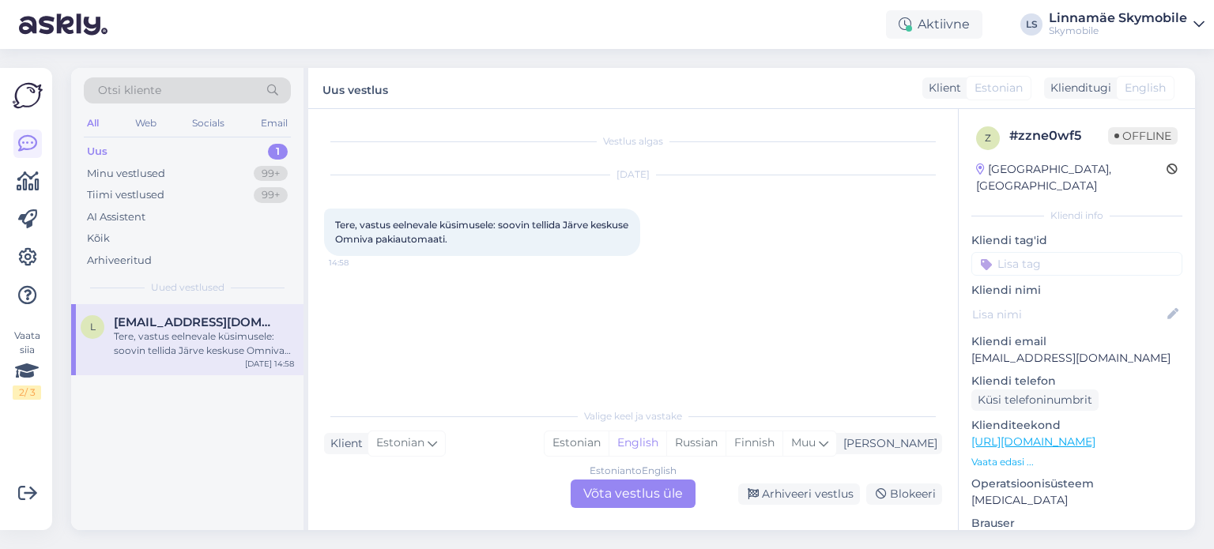
click at [621, 493] on div "Estonian to English Võta vestlus üle" at bounding box center [633, 494] width 125 height 28
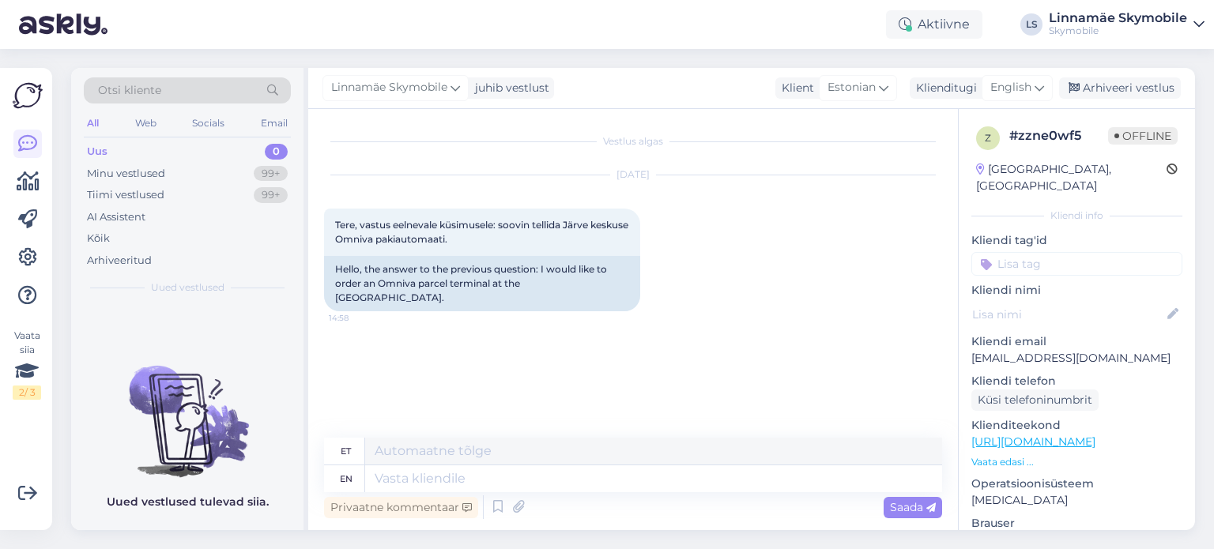
click at [174, 145] on div "Uus 0" at bounding box center [187, 152] width 207 height 22
click at [155, 172] on div "Minu vestlused" at bounding box center [126, 174] width 78 height 16
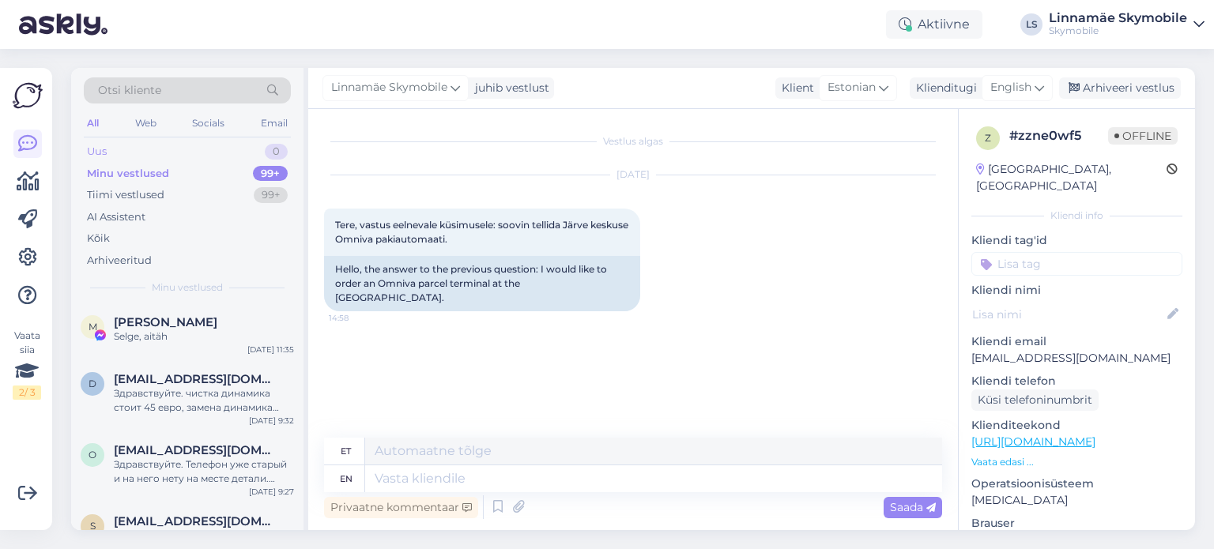
click at [107, 157] on div "Uus" at bounding box center [97, 152] width 20 height 16
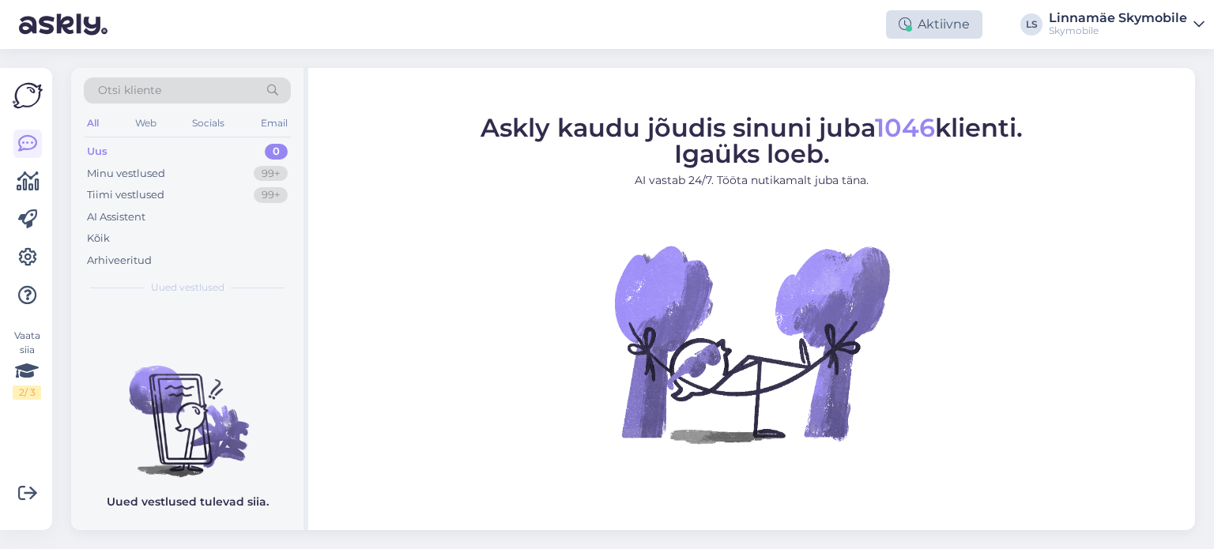
click at [939, 24] on div "Aktiivne" at bounding box center [934, 24] width 96 height 28
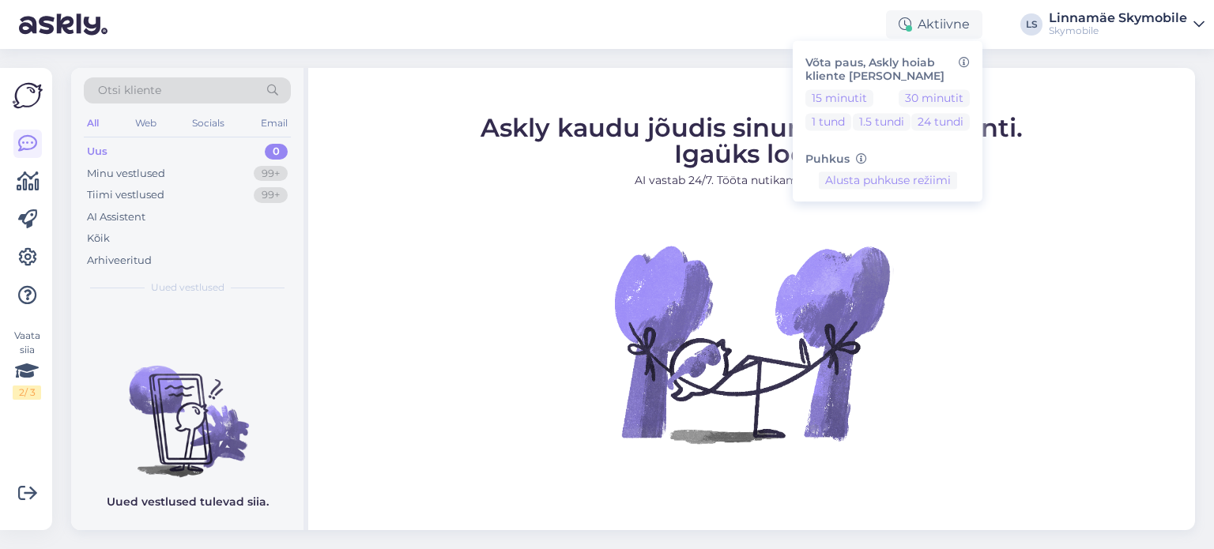
click at [641, 58] on div "Otsi kliente All Web Socials Email Uus 0 Minu vestlused 99+ Tiimi vestlused 99+…" at bounding box center [638, 299] width 1153 height 500
